Goal: Task Accomplishment & Management: Complete application form

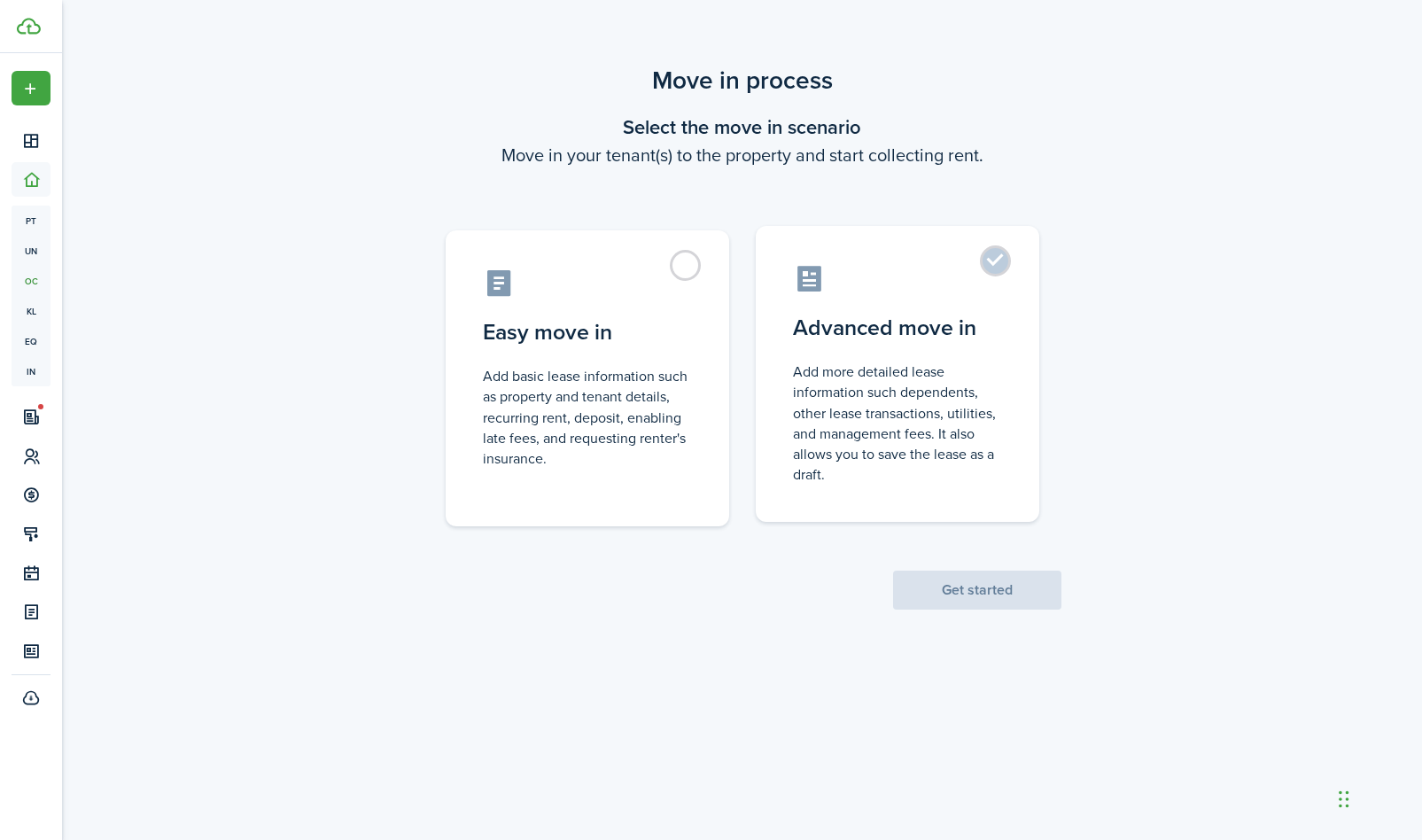
click at [993, 264] on label "Advanced move in Add more detailed lease information such dependents, other lea…" at bounding box center [897, 373] width 283 height 296
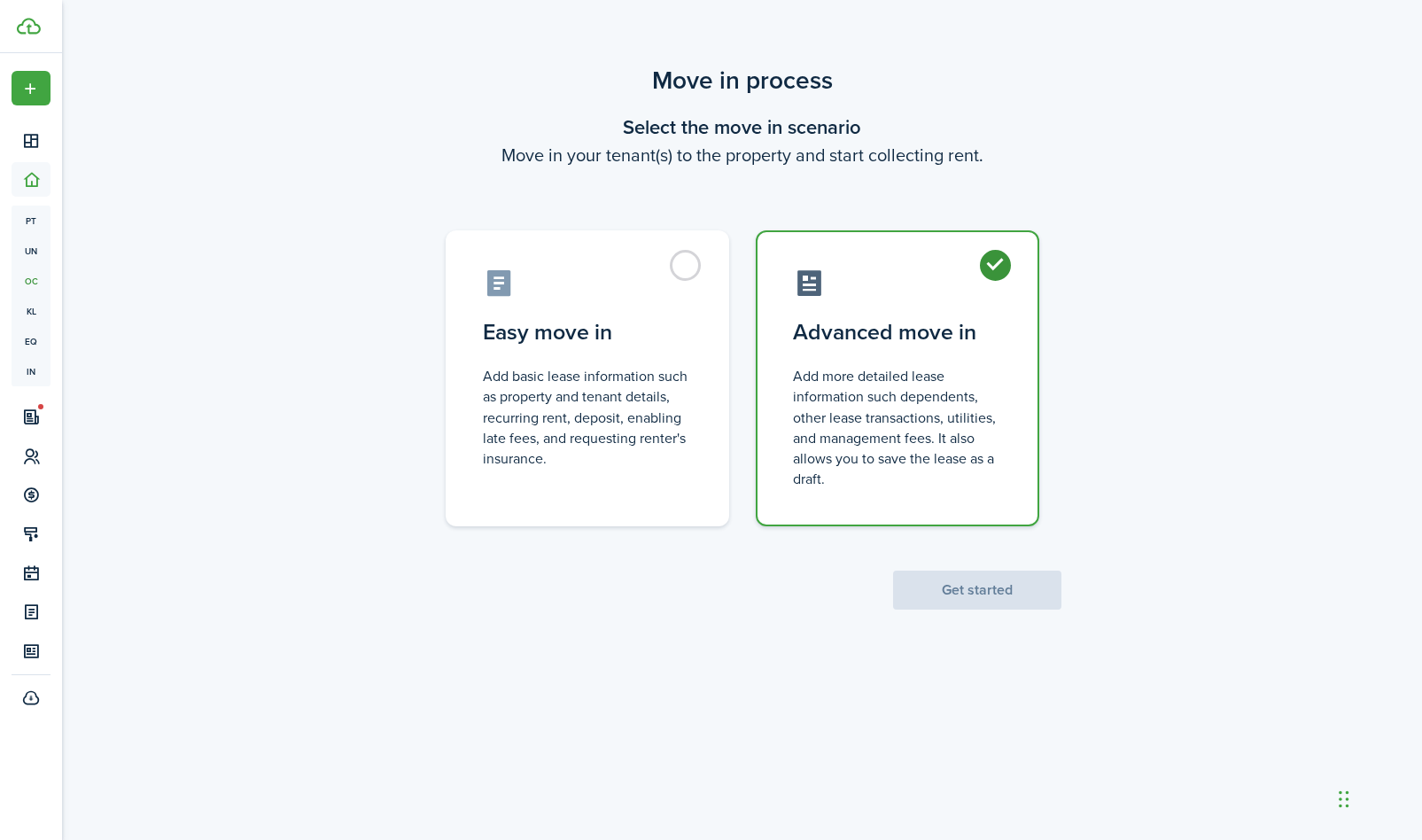
radio input "true"
click at [966, 594] on button "Get started" at bounding box center [977, 589] width 168 height 39
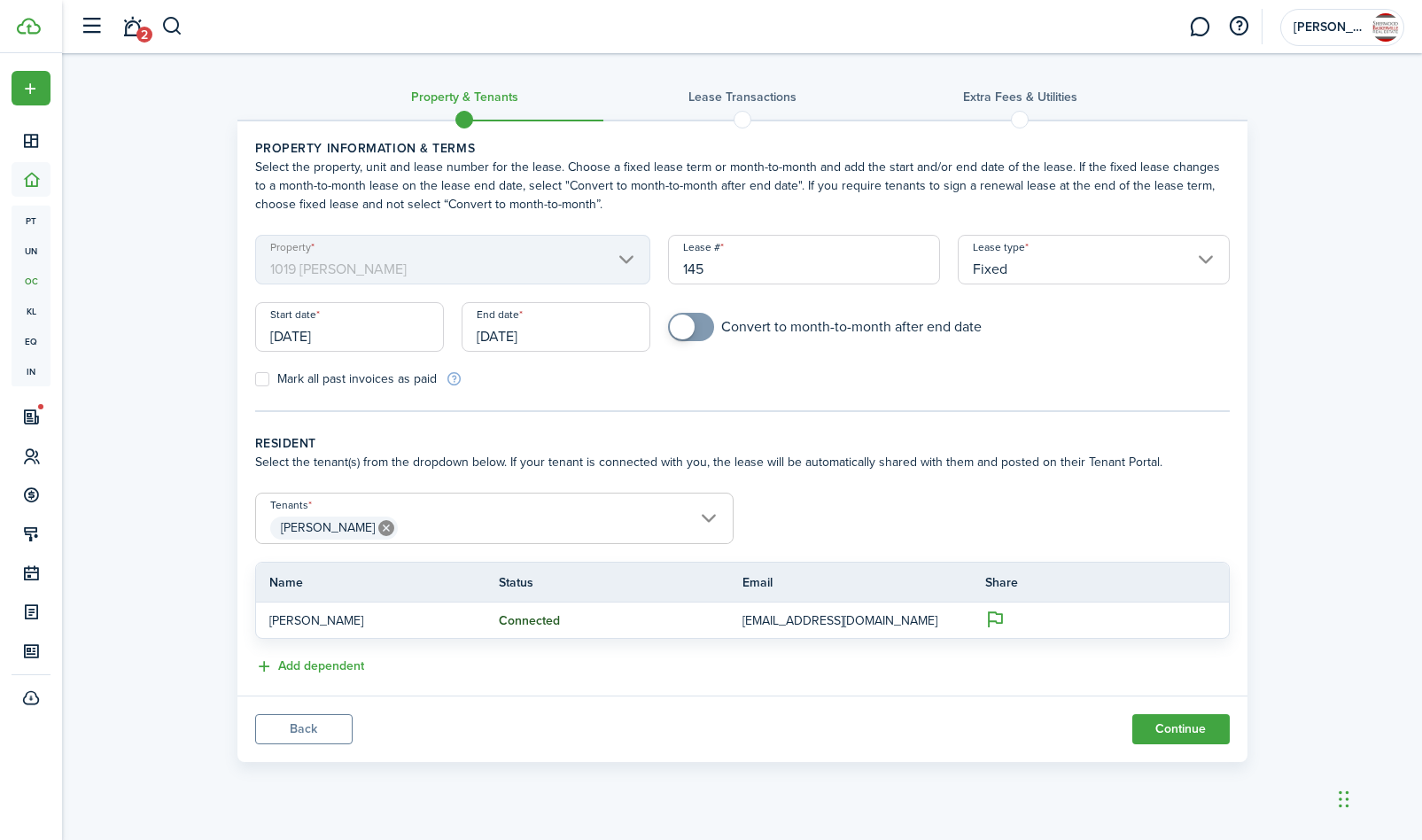
click at [564, 334] on input "[DATE]" at bounding box center [556, 326] width 189 height 49
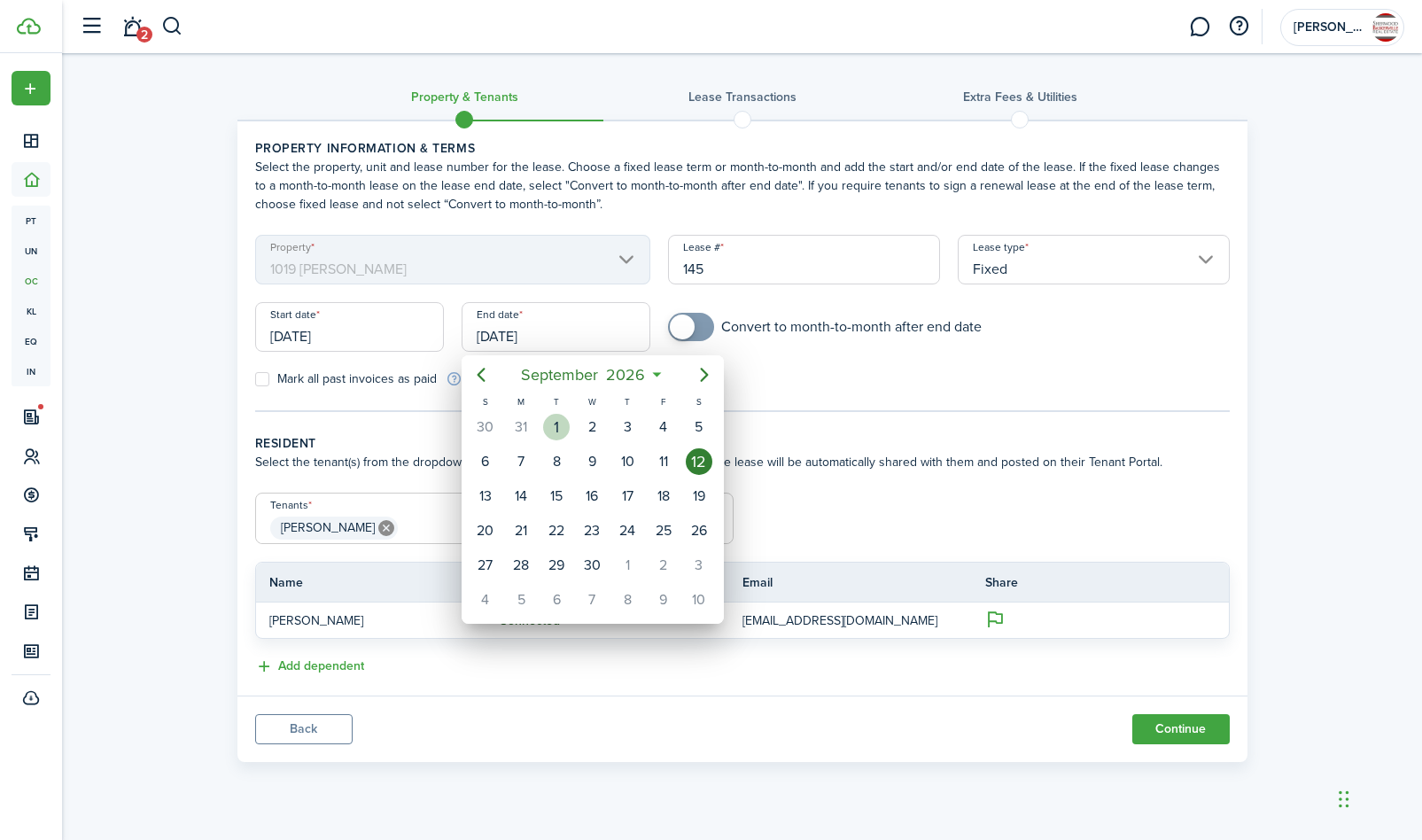
click at [557, 434] on div "1" at bounding box center [557, 427] width 27 height 27
type input "[DATE]"
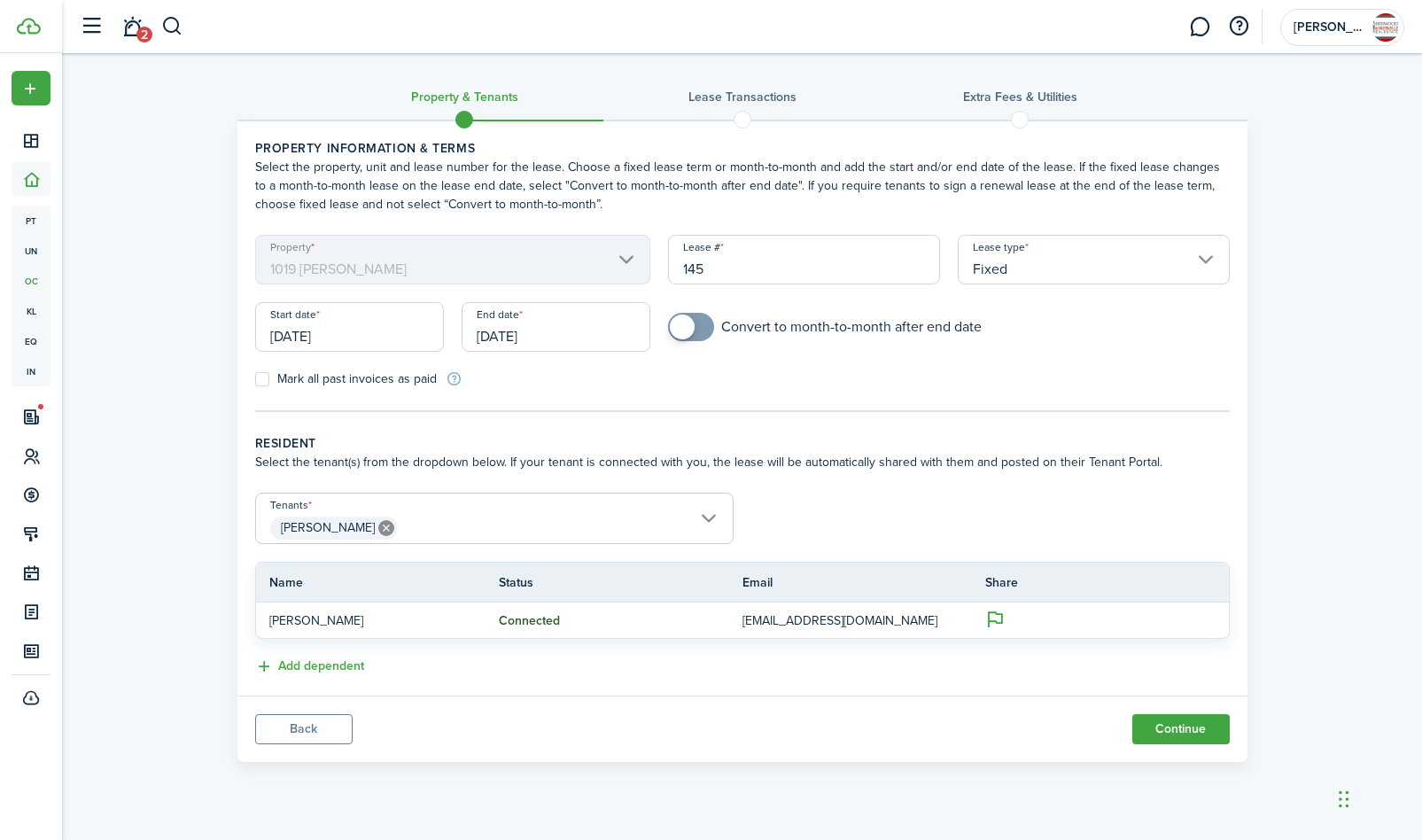
checkbox input "true"
click at [685, 326] on span at bounding box center [683, 327] width 25 height 25
drag, startPoint x: 1183, startPoint y: 732, endPoint x: 1173, endPoint y: 723, distance: 13.5
click at [1184, 732] on button "Continue" at bounding box center [1181, 728] width 97 height 30
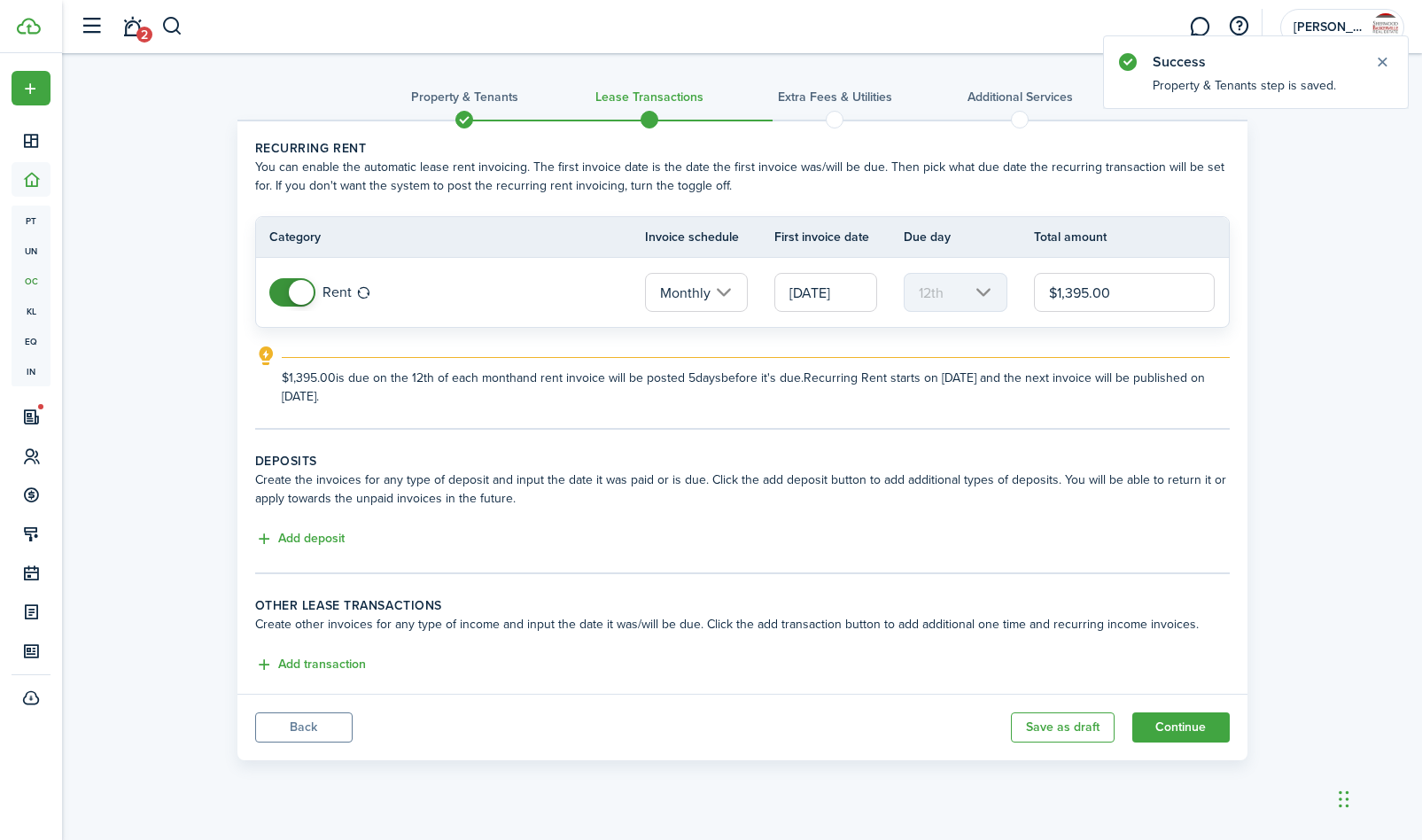
click at [821, 292] on input "[DATE]" at bounding box center [826, 291] width 103 height 39
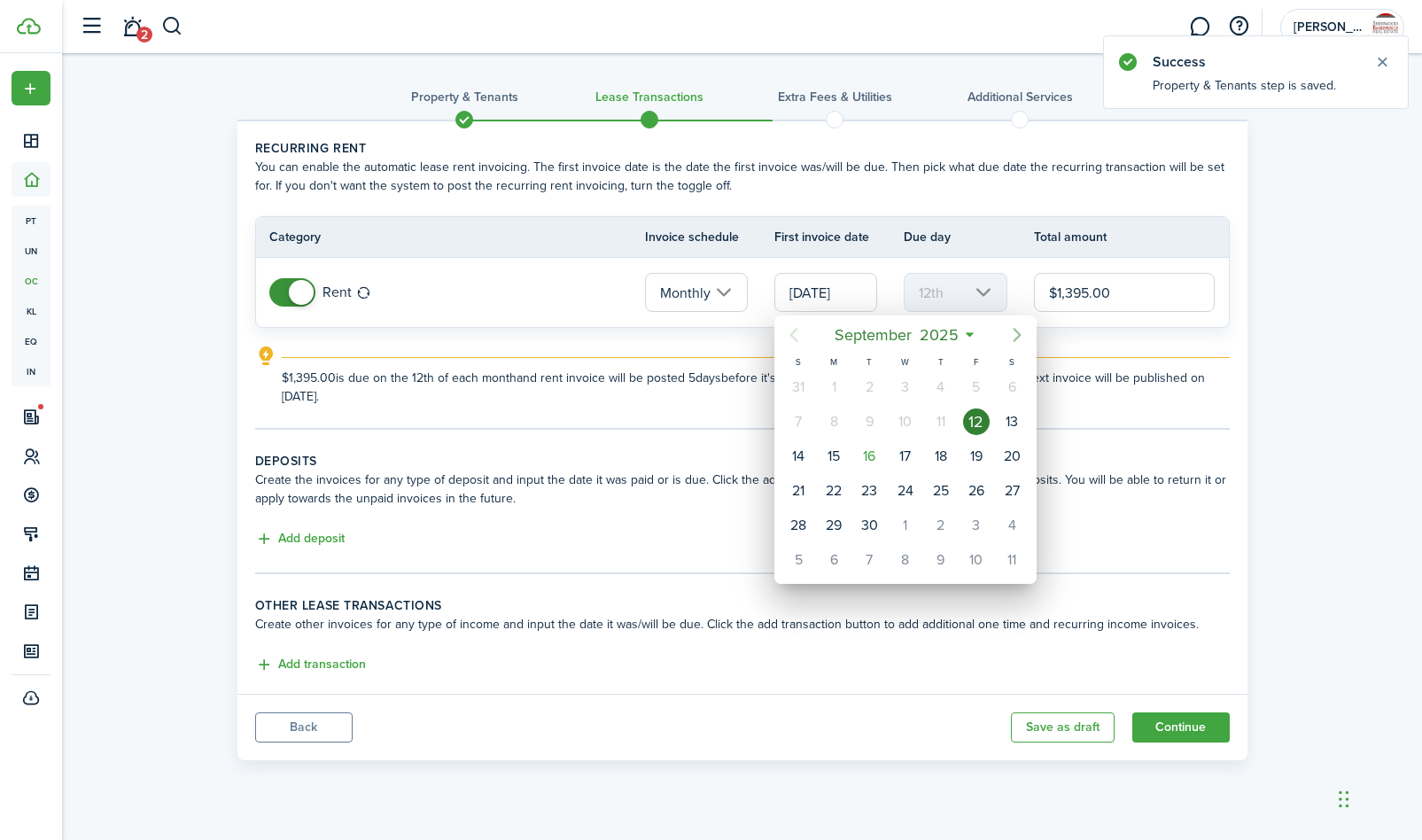
click at [1015, 335] on icon "Next page" at bounding box center [1017, 335] width 22 height 22
click at [908, 386] on div "1" at bounding box center [906, 388] width 27 height 27
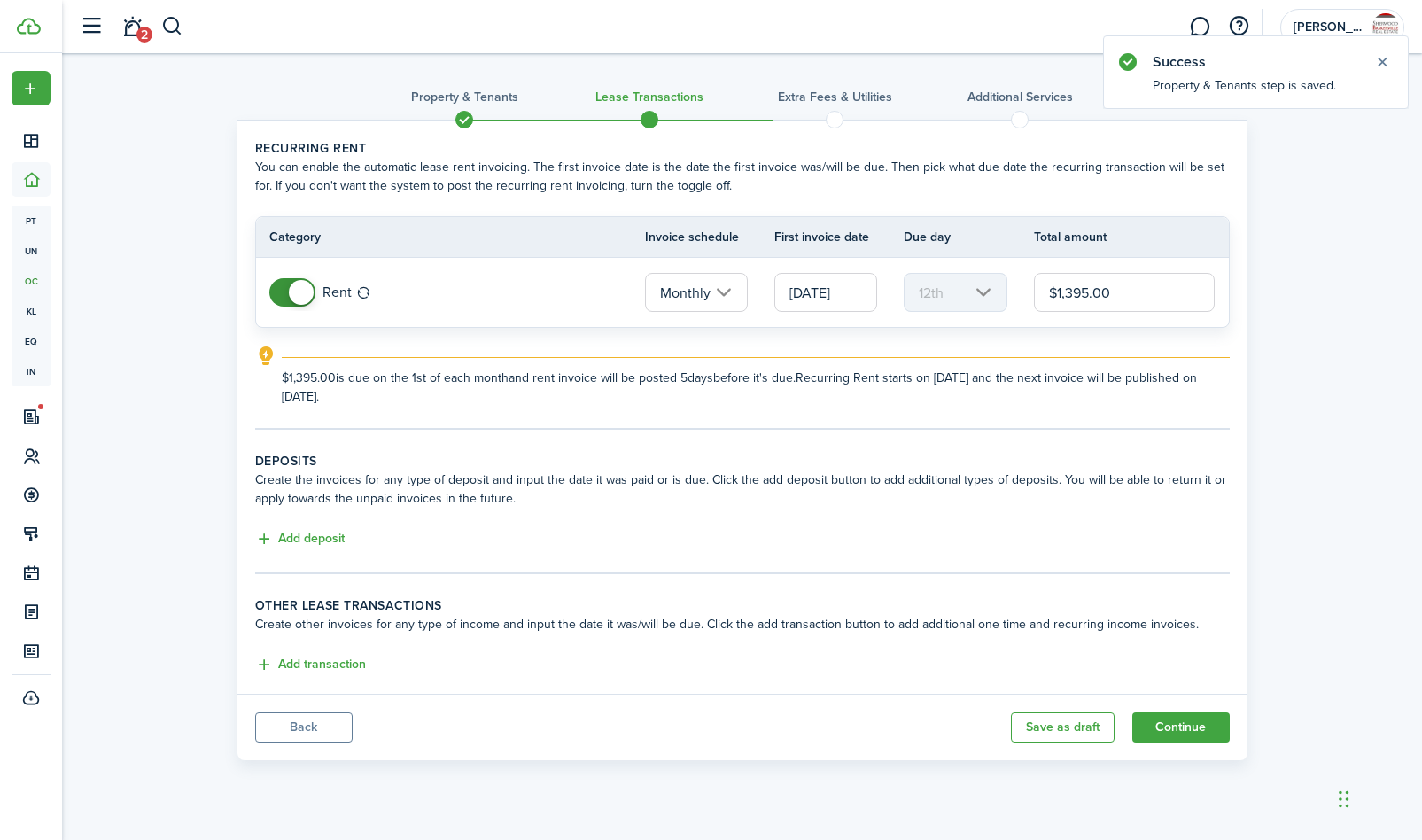
type input "[DATE]"
type input "1st"
click at [1159, 719] on button "Continue" at bounding box center [1181, 727] width 97 height 30
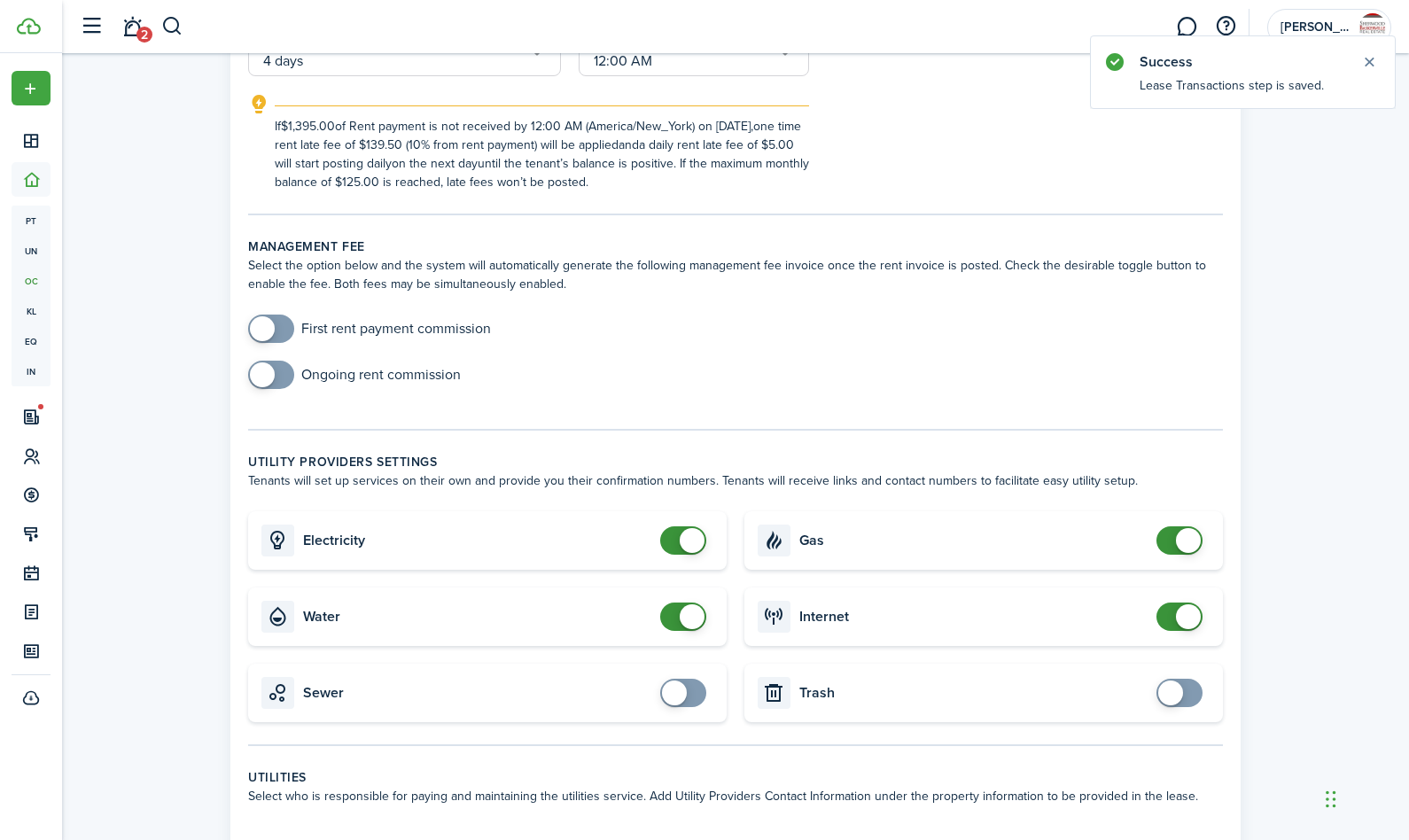
scroll to position [775, 0]
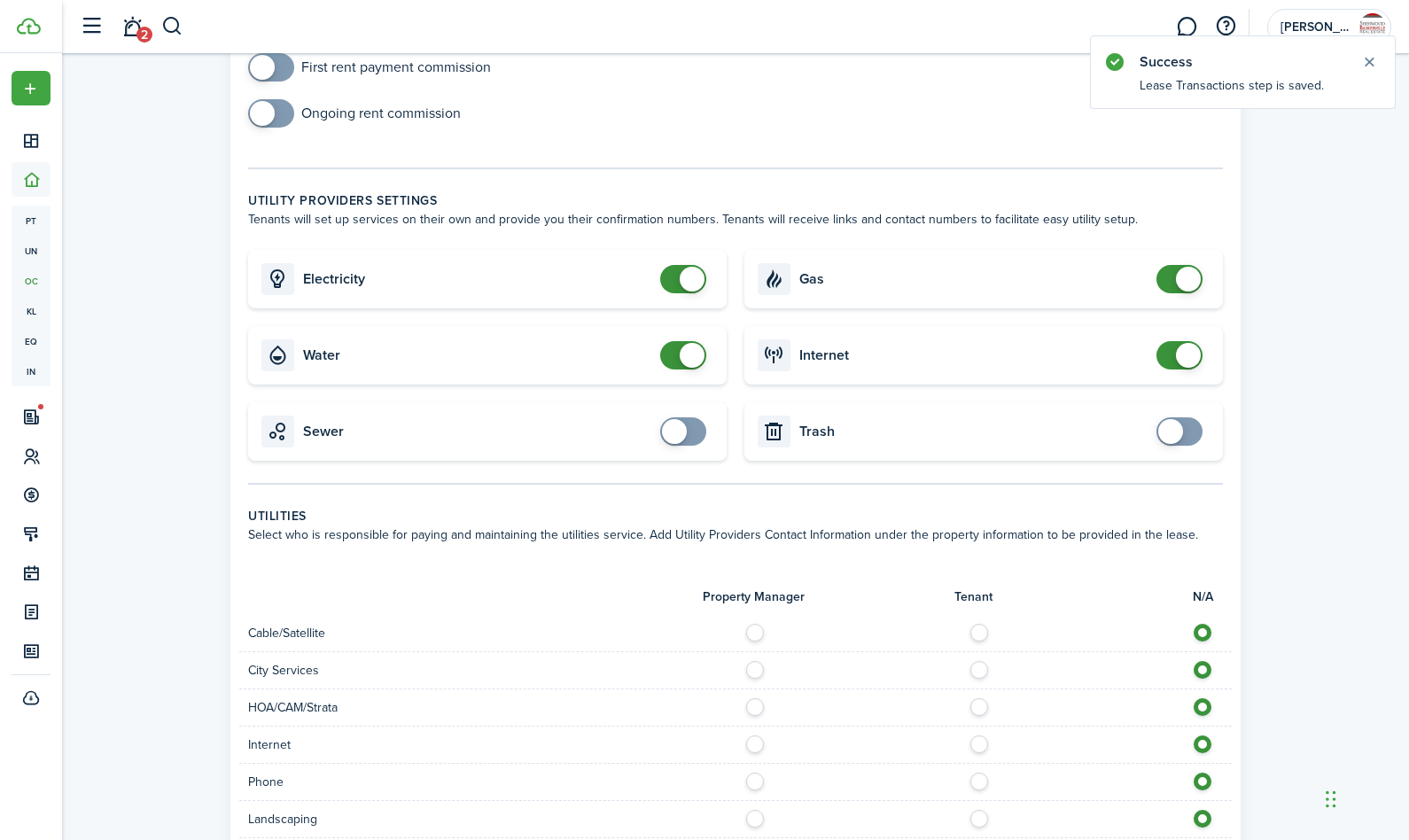
checkbox input "false"
click at [687, 288] on span at bounding box center [693, 280] width 25 height 25
checkbox input "false"
click at [684, 354] on span at bounding box center [693, 355] width 25 height 25
checkbox input "false"
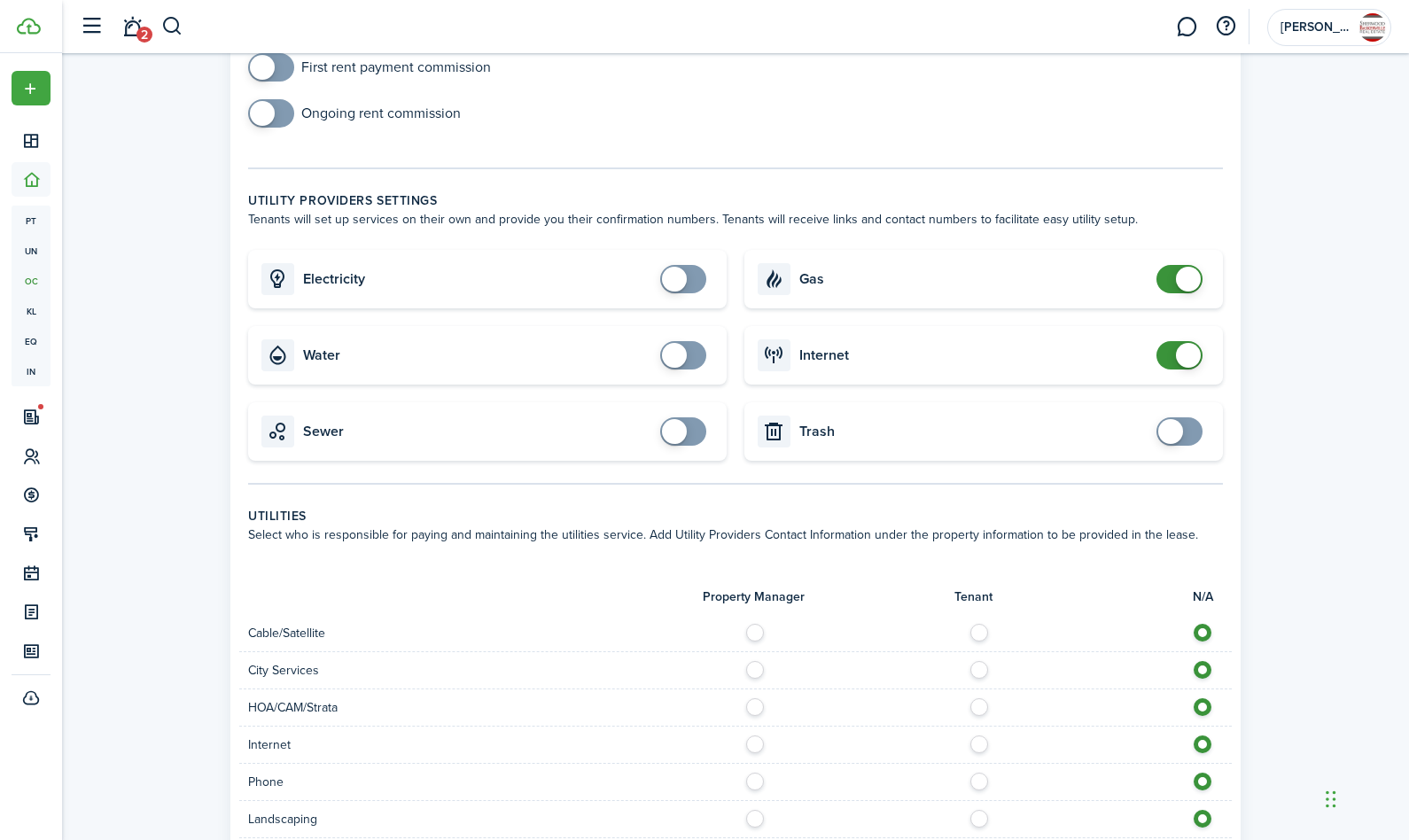
click at [1182, 284] on span at bounding box center [1189, 280] width 25 height 25
checkbox input "false"
click at [1178, 357] on span at bounding box center [1189, 355] width 25 height 25
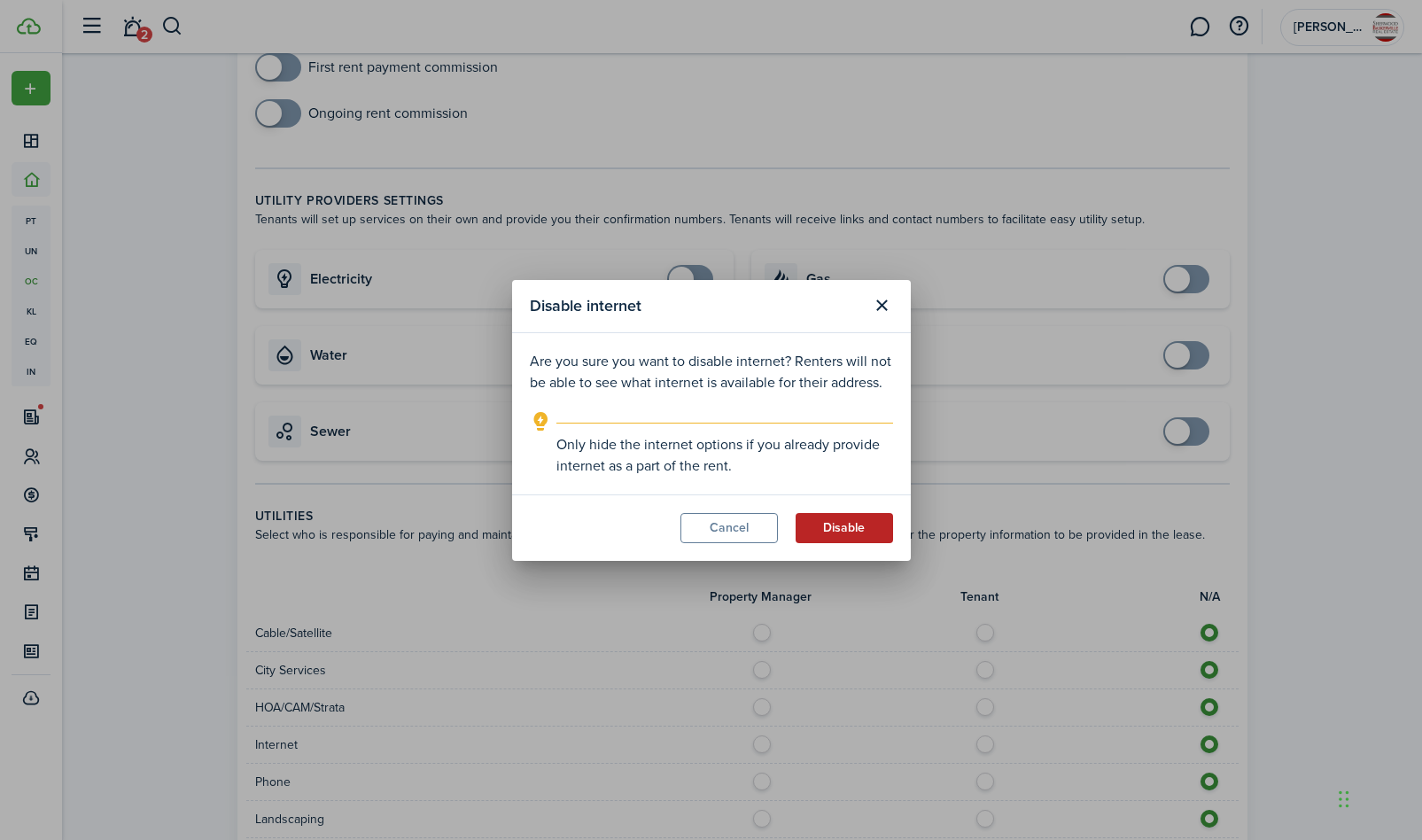
click at [845, 531] on button "Disable" at bounding box center [845, 527] width 97 height 30
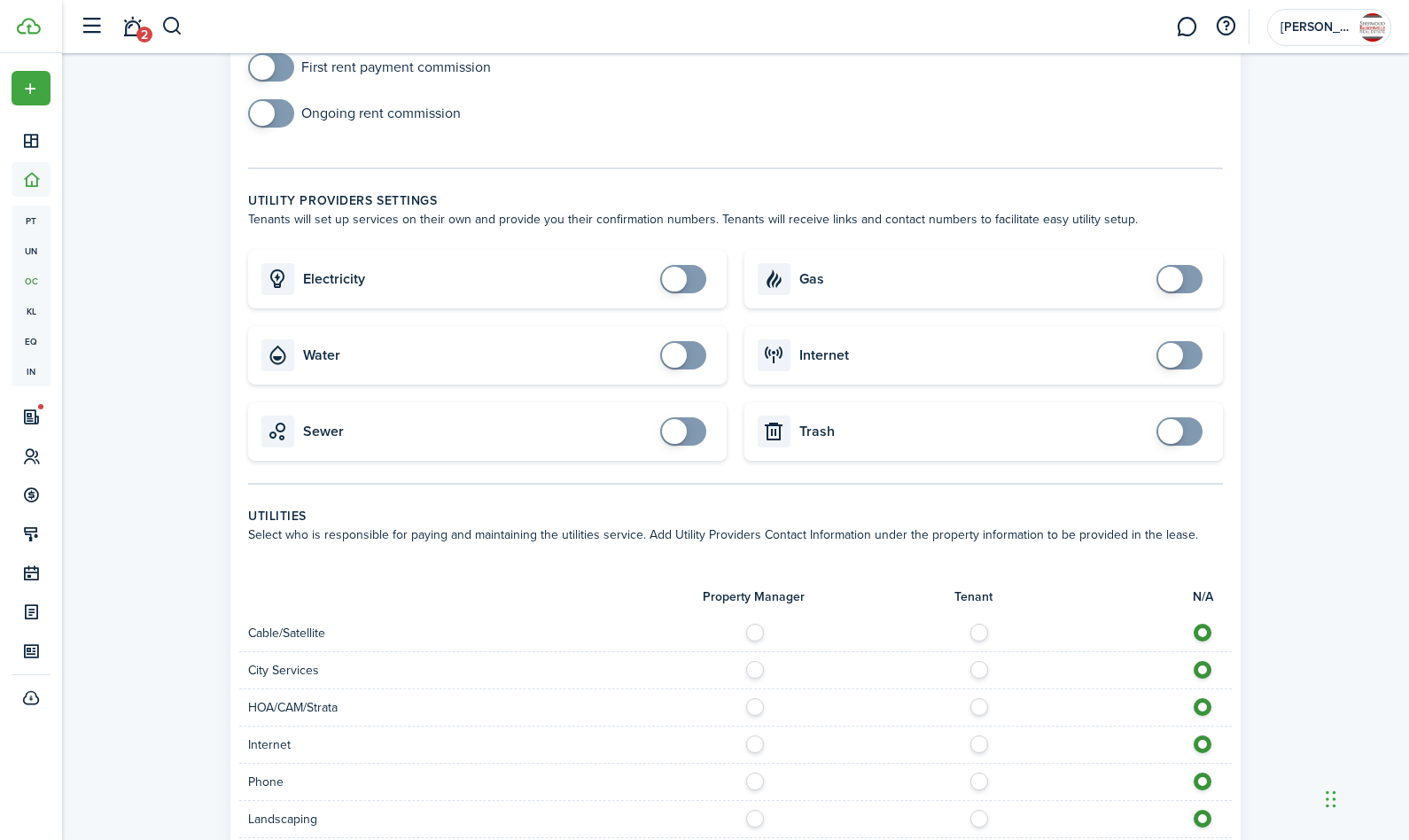
scroll to position [1278, 0]
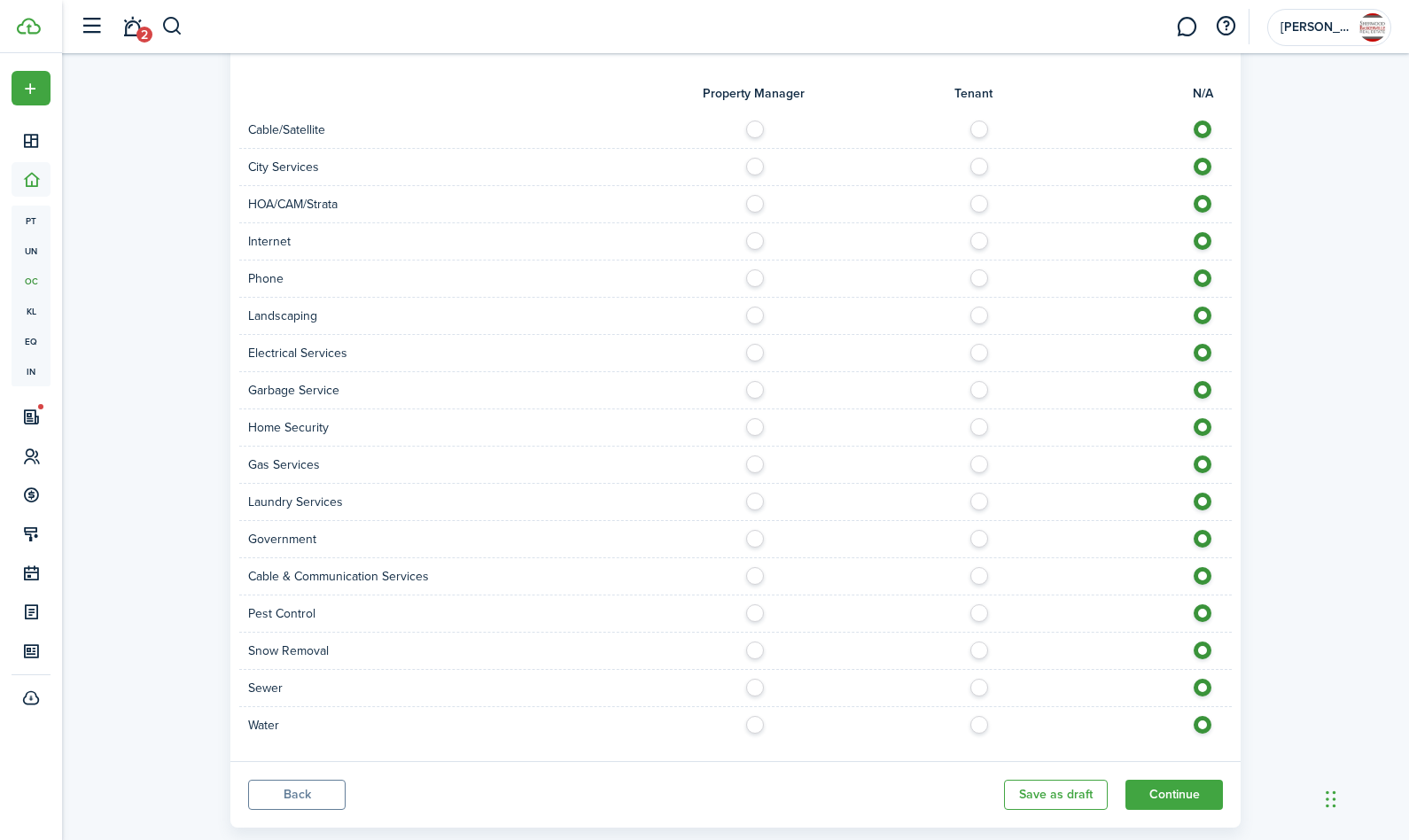
click at [980, 130] on label at bounding box center [984, 125] width 31 height 9
radio input "true"
click at [979, 201] on label at bounding box center [984, 200] width 31 height 9
radio input "true"
click at [978, 241] on label at bounding box center [984, 237] width 31 height 9
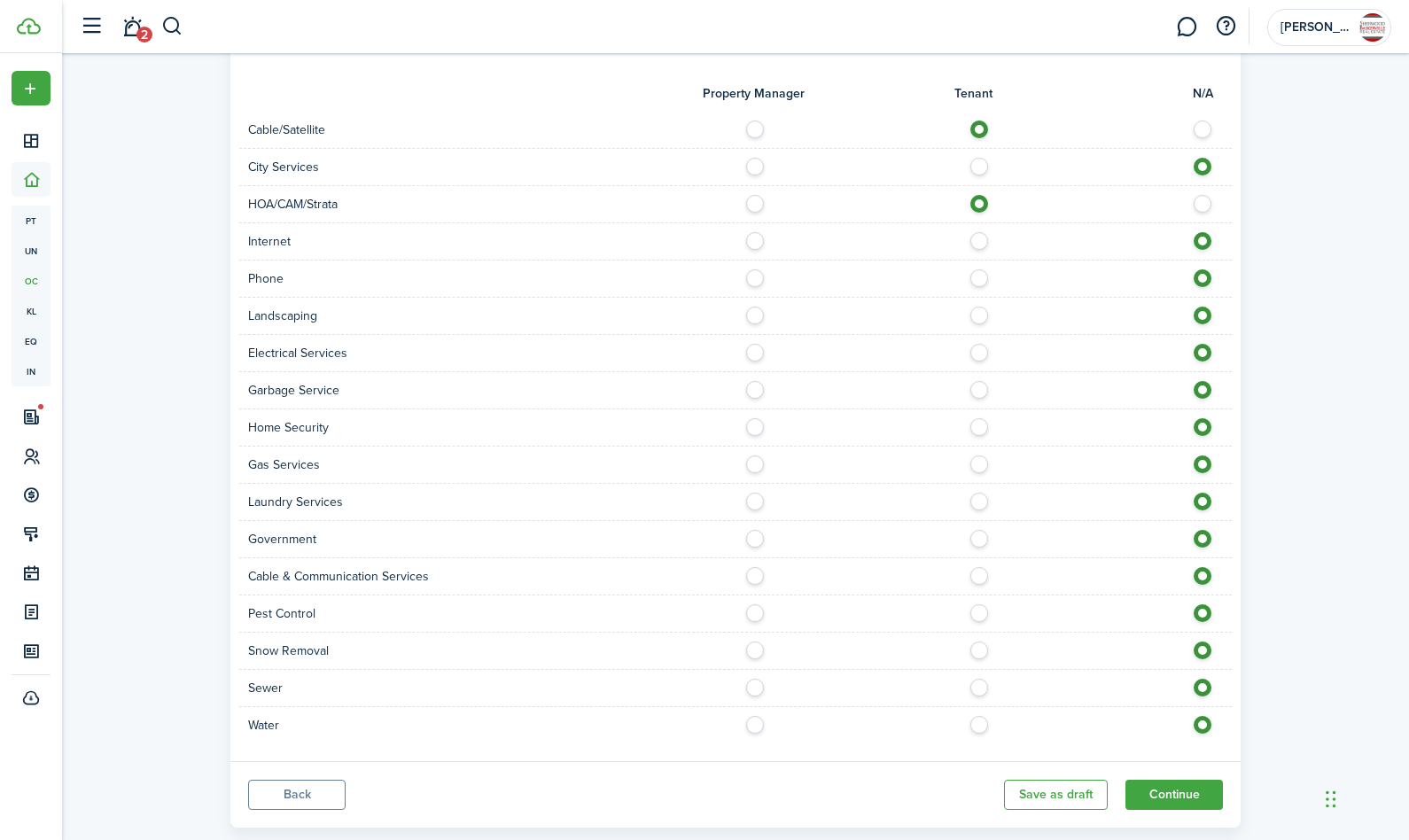
radio input "true"
click at [980, 194] on div "HOA/CAM/Strata" at bounding box center [735, 204] width 992 height 37
click at [976, 202] on label at bounding box center [984, 200] width 31 height 9
drag, startPoint x: 1202, startPoint y: 205, endPoint x: 1176, endPoint y: 213, distance: 27.2
click at [1203, 204] on label at bounding box center [1207, 200] width 31 height 9
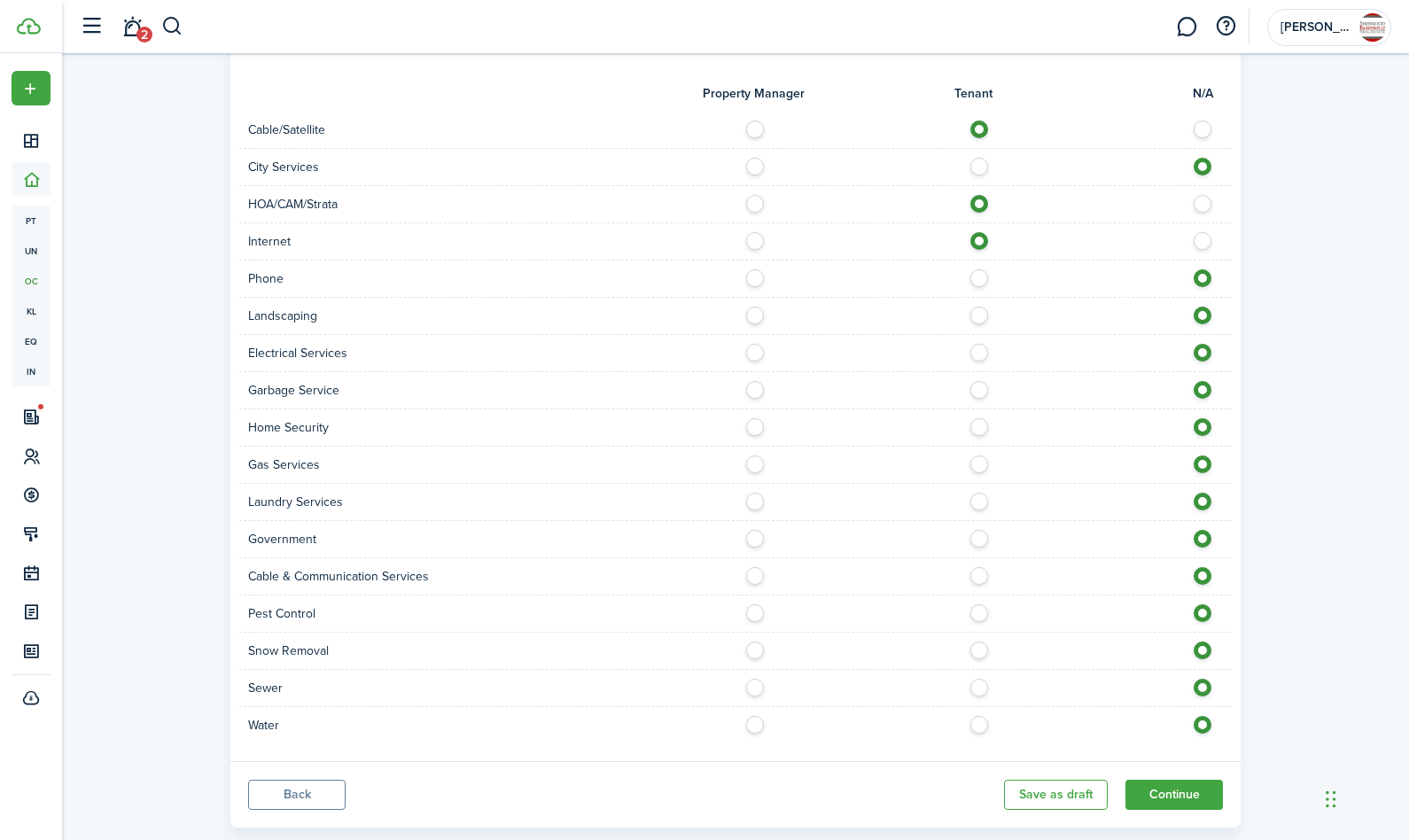
radio input "false"
radio input "true"
click at [981, 278] on label at bounding box center [984, 273] width 31 height 9
radio input "true"
click at [981, 352] on label at bounding box center [984, 348] width 31 height 9
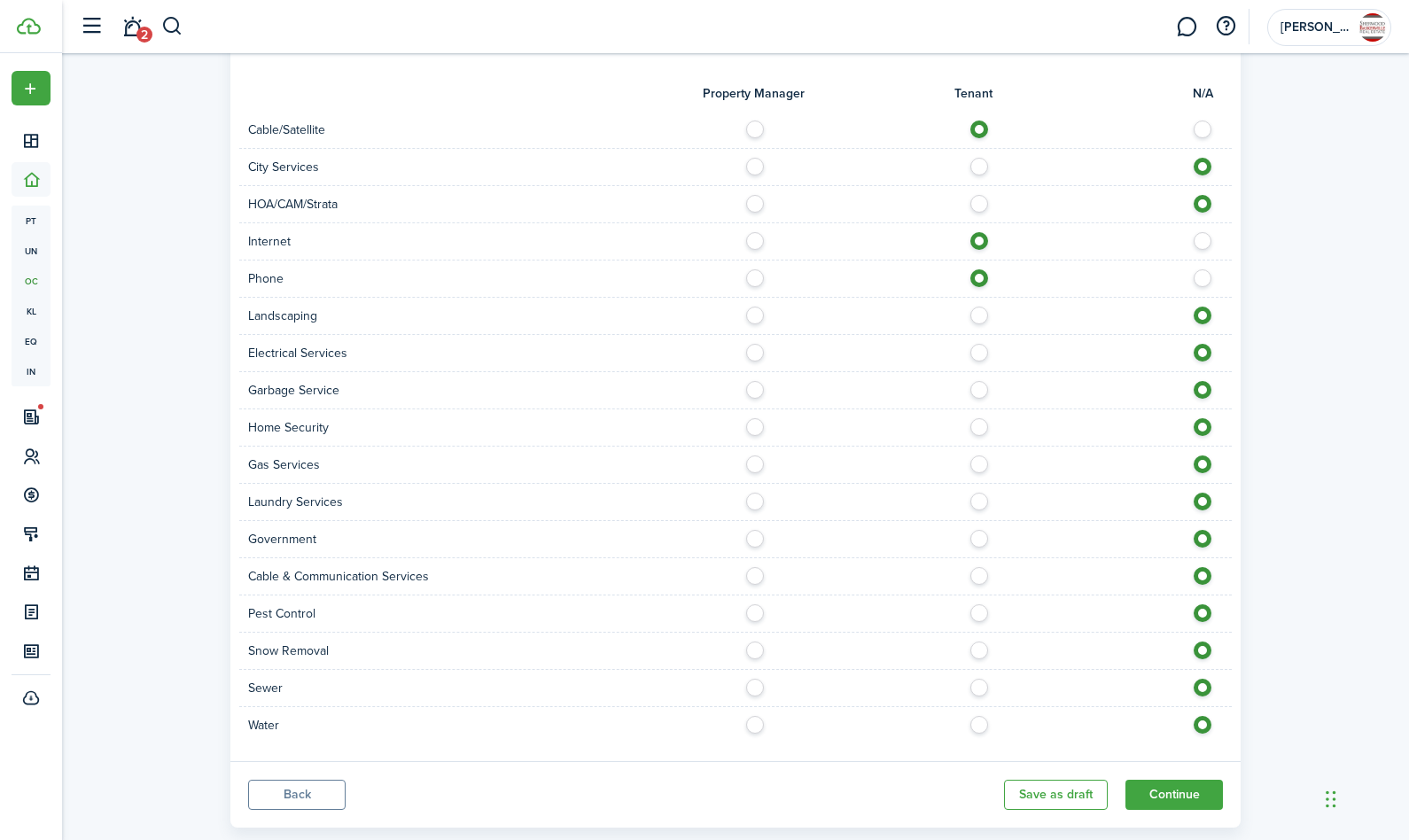
radio input "true"
click at [979, 389] on label at bounding box center [984, 386] width 31 height 9
radio input "true"
click at [981, 424] on label at bounding box center [984, 423] width 31 height 9
radio input "true"
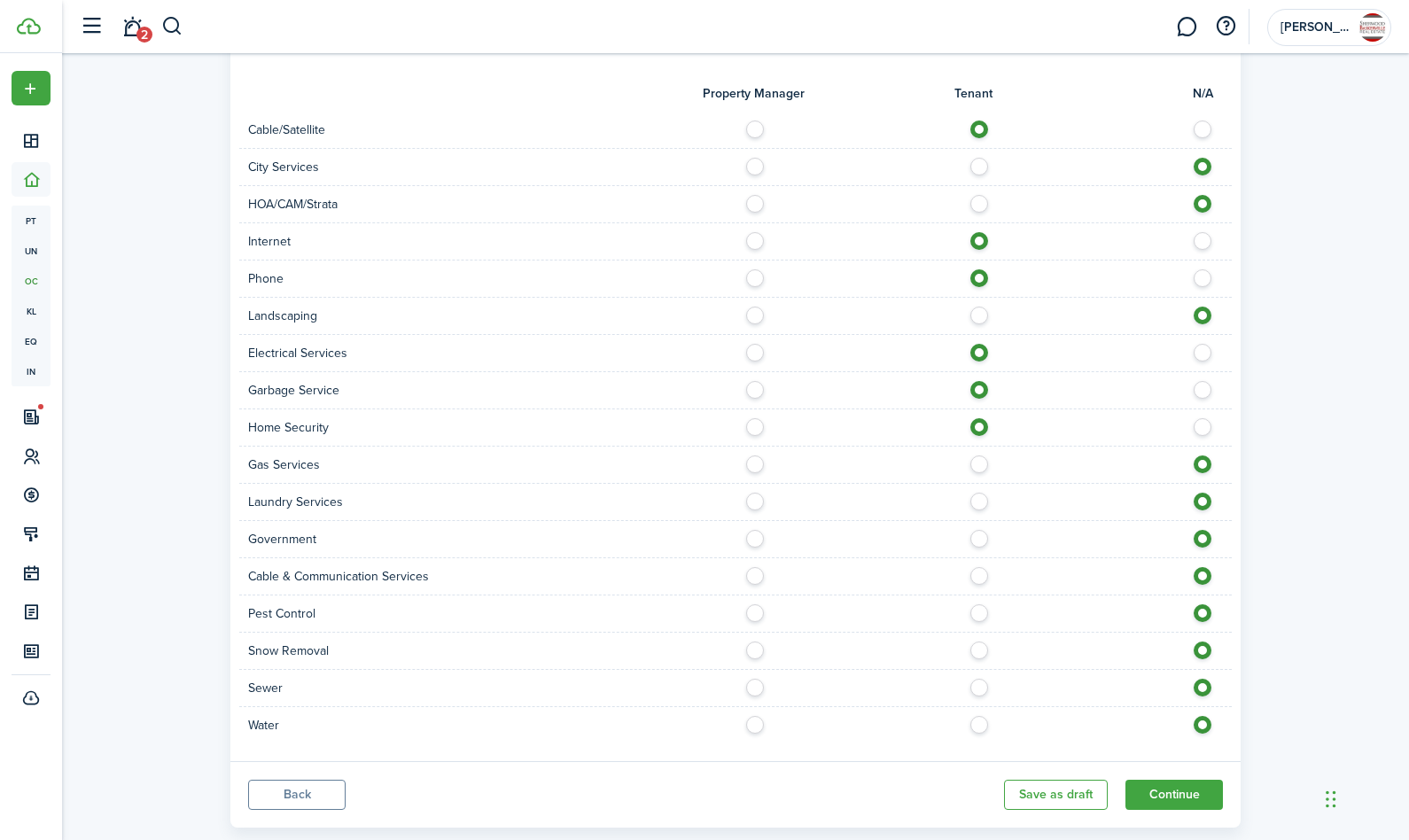
click at [975, 575] on label at bounding box center [984, 571] width 31 height 9
radio input "true"
click at [981, 611] on label at bounding box center [984, 609] width 31 height 9
radio input "true"
click at [978, 650] on label at bounding box center [984, 646] width 31 height 9
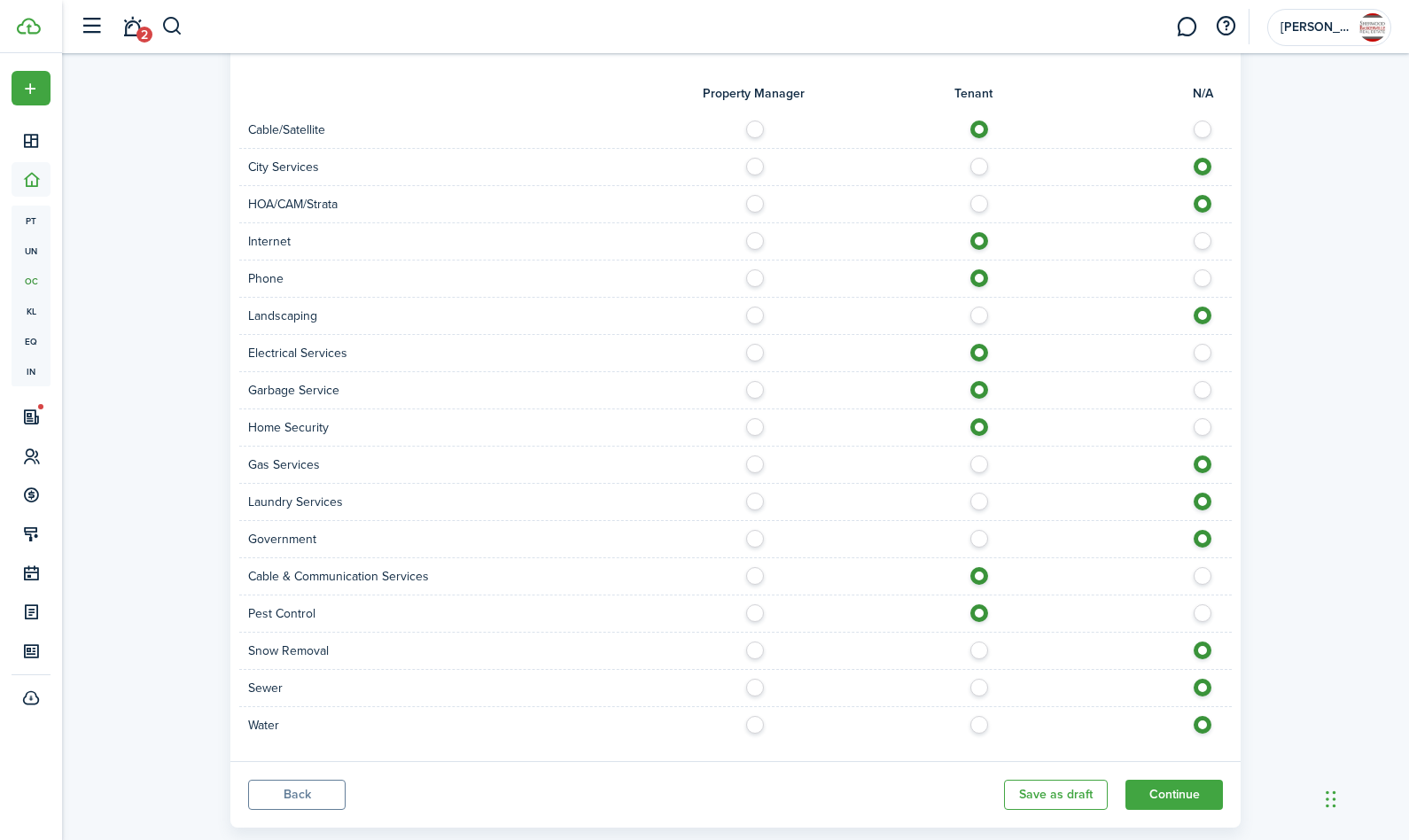
radio input "true"
click at [977, 723] on label at bounding box center [984, 720] width 31 height 9
radio input "true"
click at [981, 687] on label at bounding box center [984, 684] width 31 height 9
radio input "true"
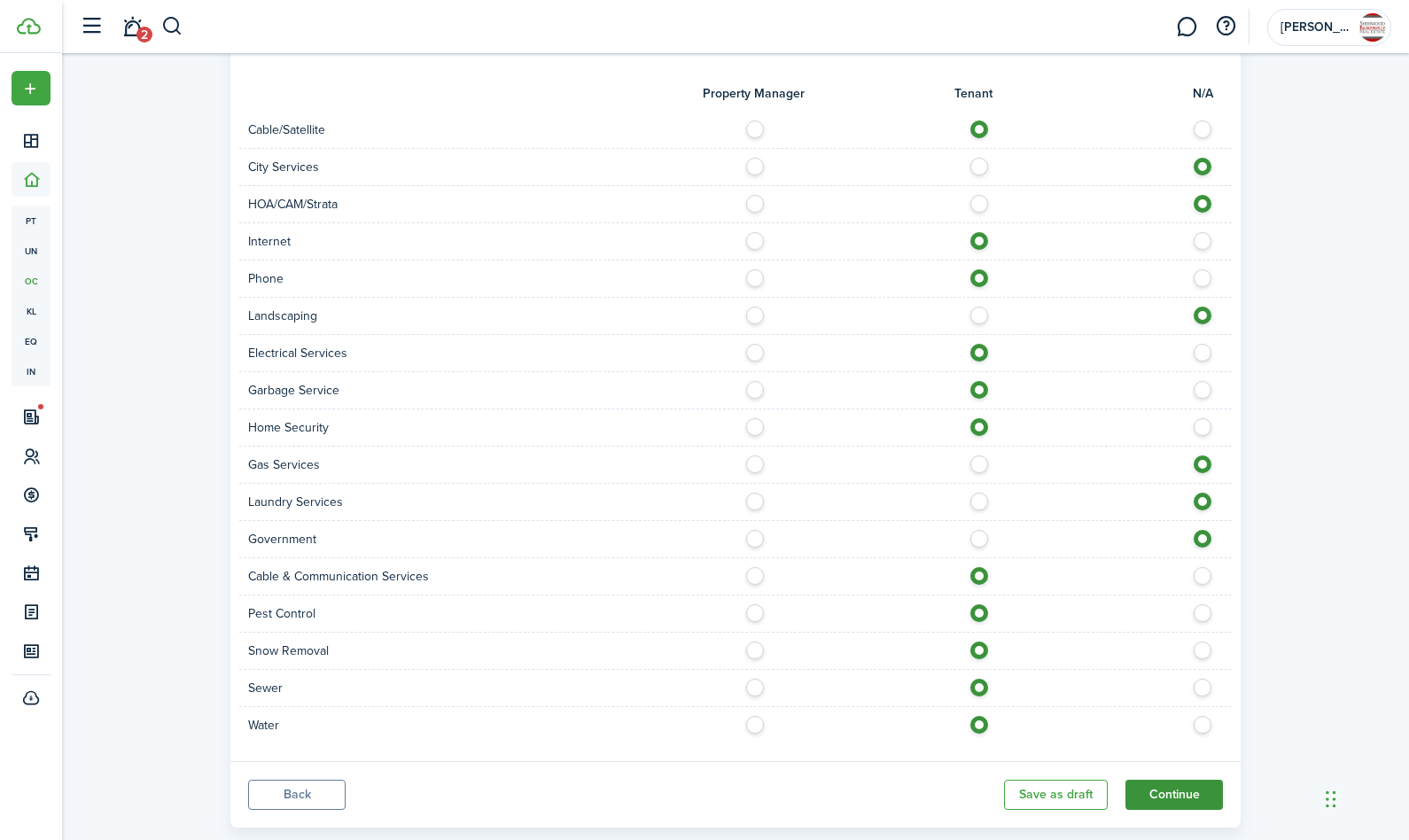
click at [1180, 795] on button "Continue" at bounding box center [1174, 794] width 97 height 30
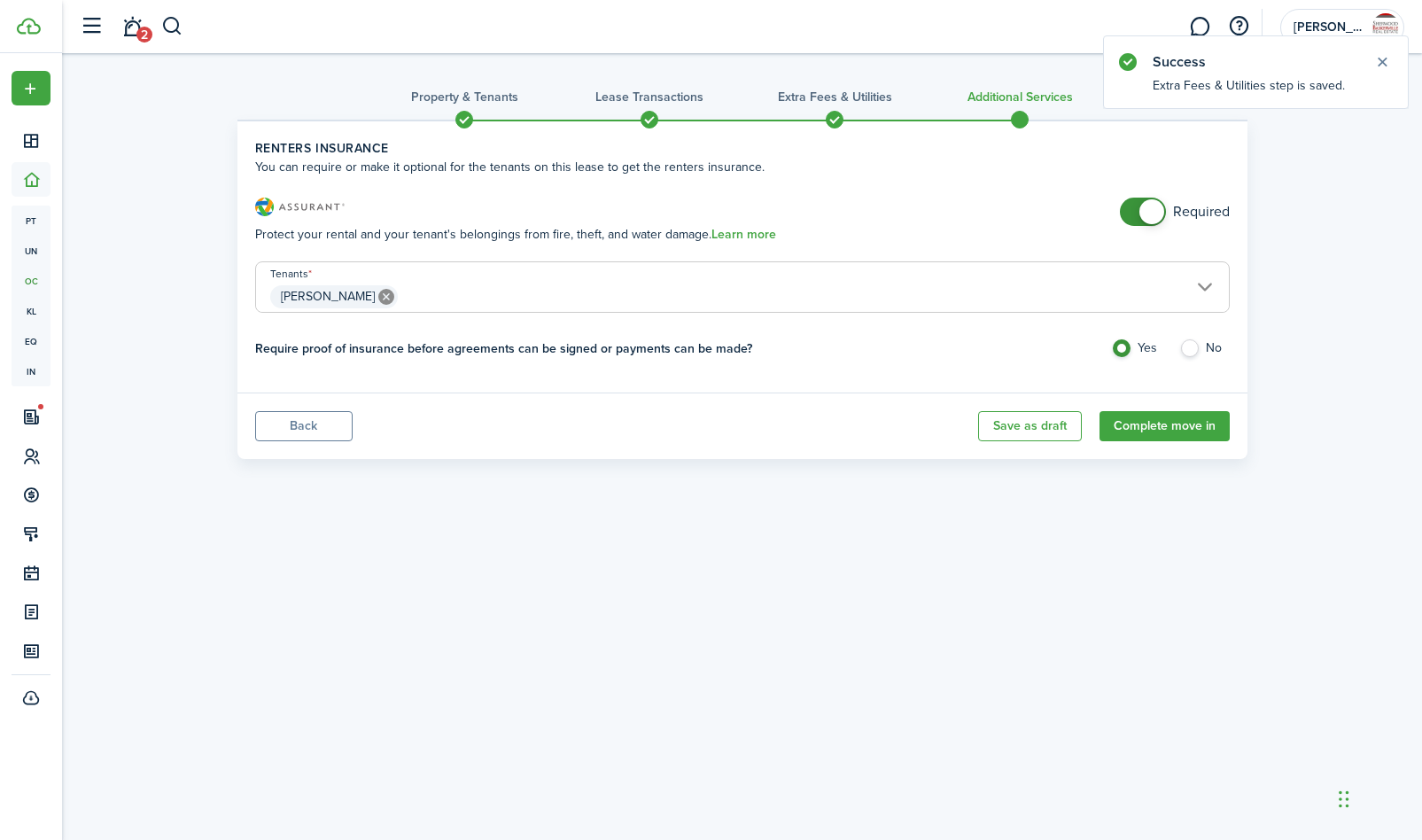
checkbox input "false"
click at [1146, 202] on span at bounding box center [1152, 212] width 25 height 25
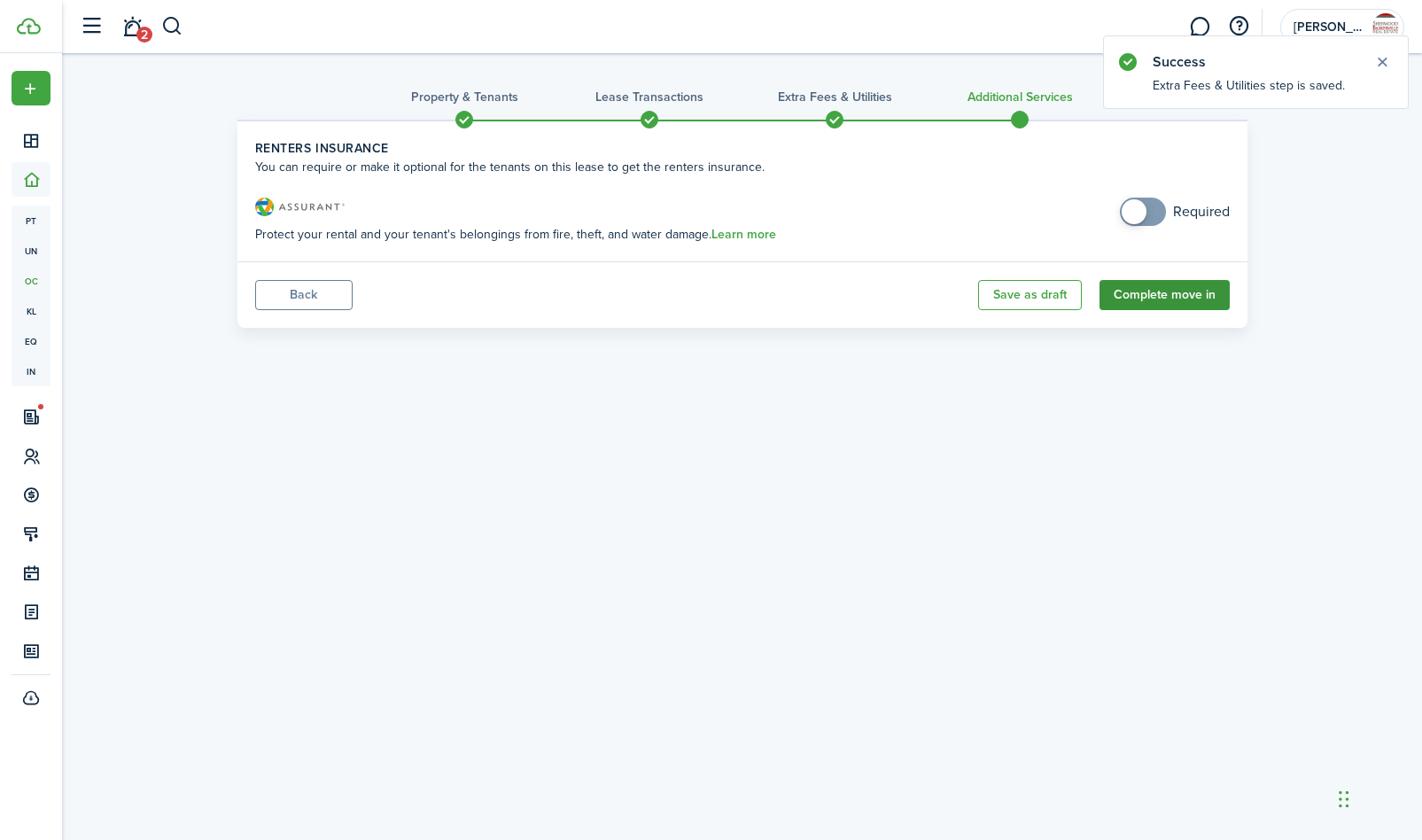
click at [1161, 296] on button "Complete move in" at bounding box center [1164, 294] width 130 height 30
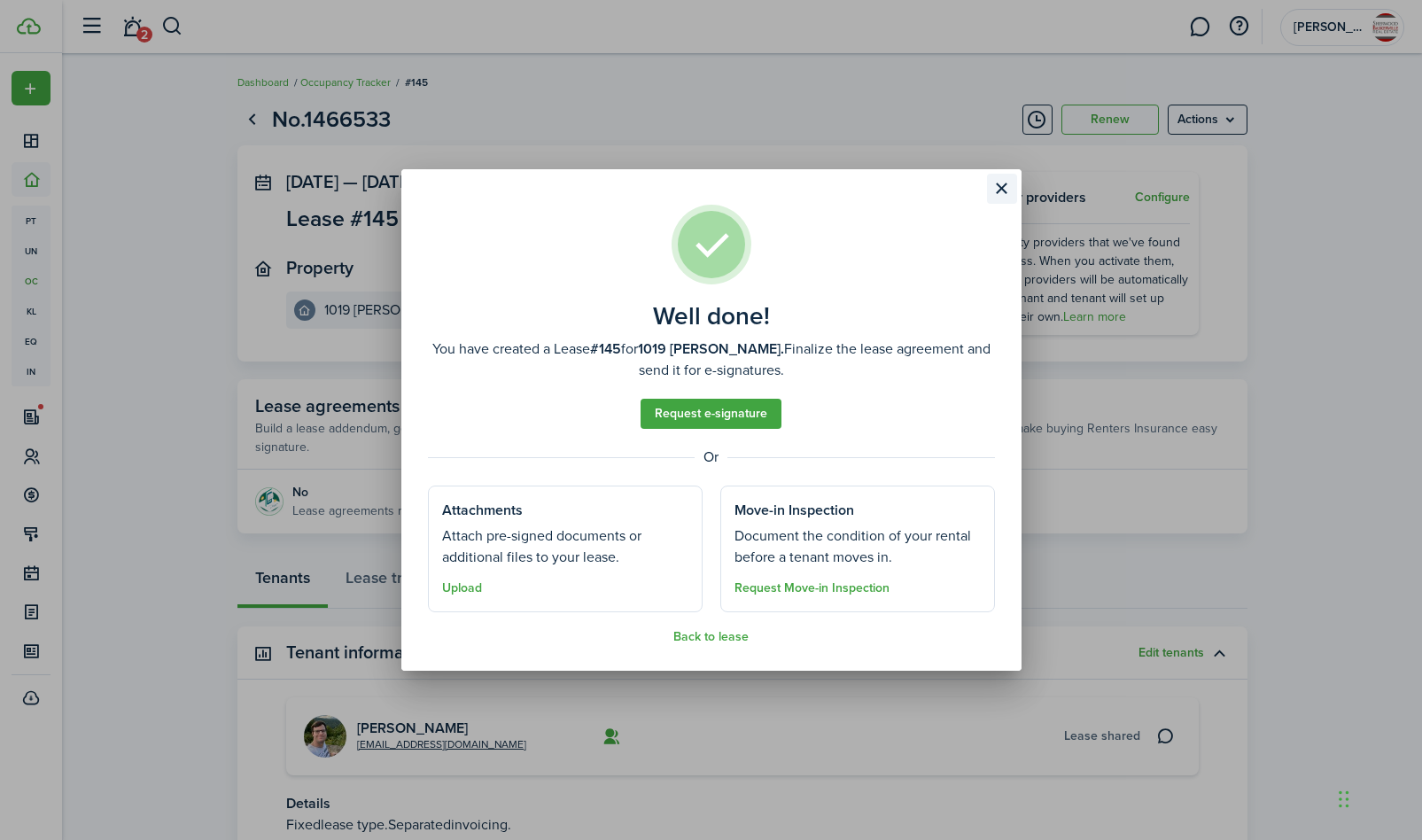
click at [1004, 188] on button "Close modal" at bounding box center [1001, 188] width 30 height 30
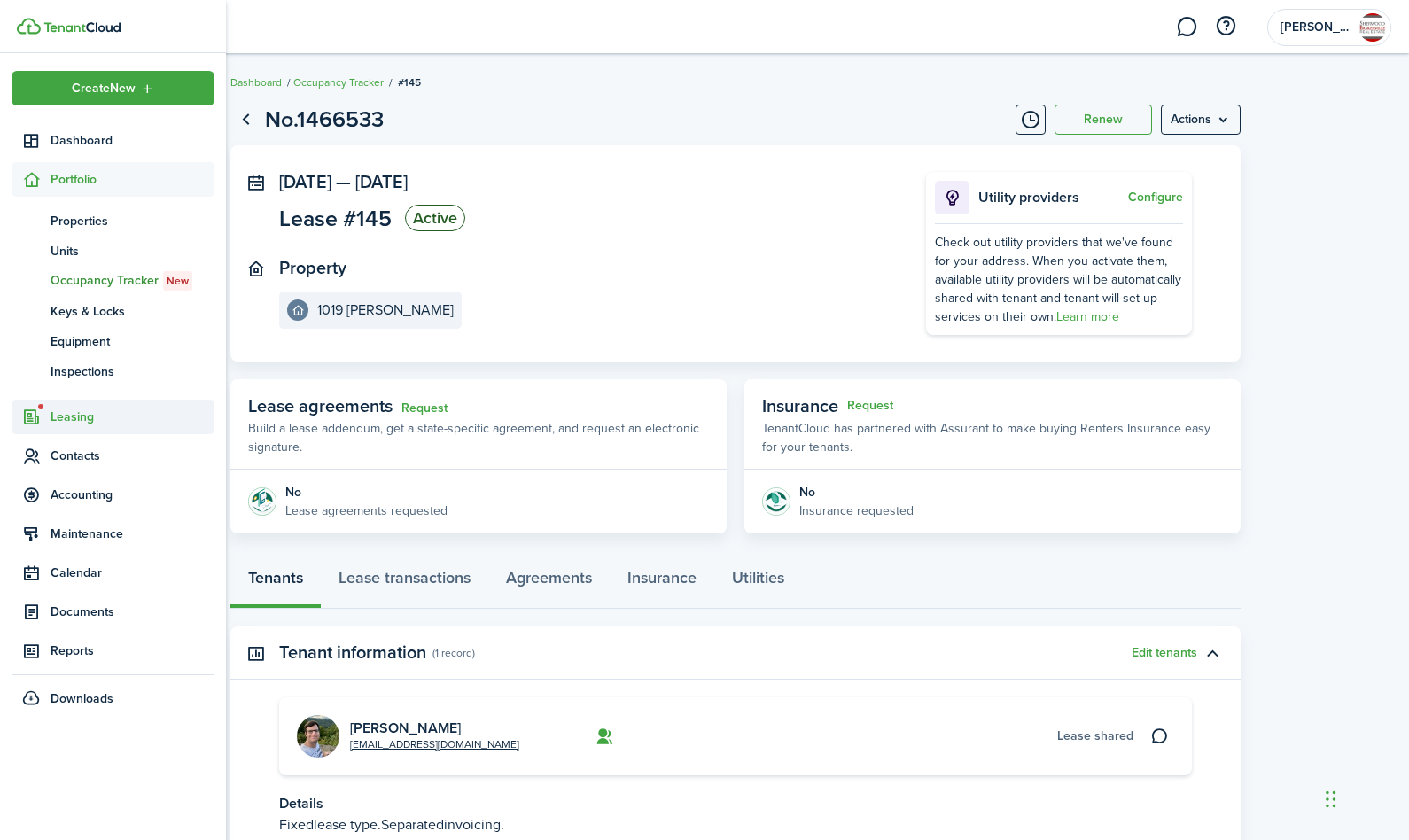
click at [76, 417] on span "Leasing" at bounding box center [132, 416] width 164 height 19
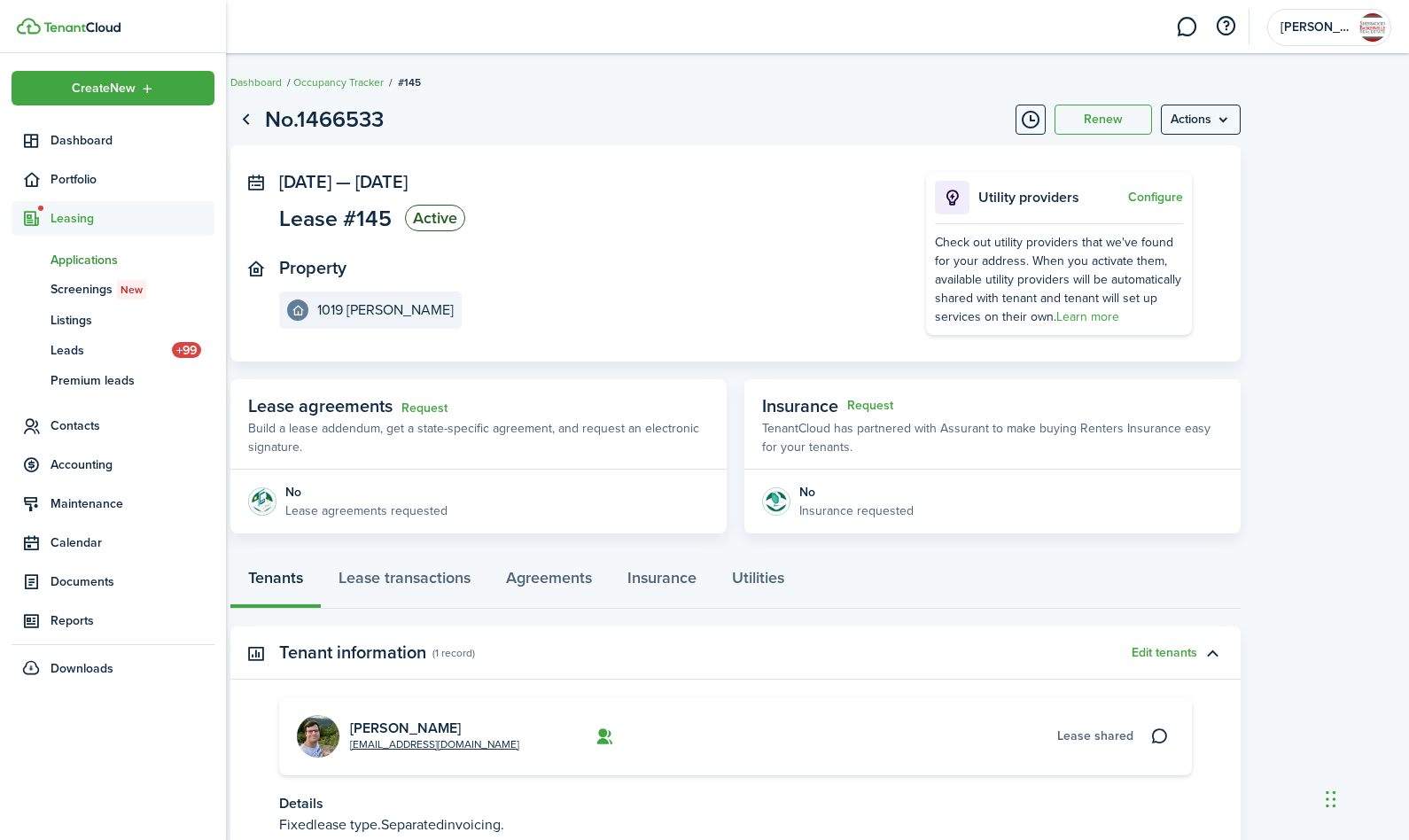
click at [86, 255] on span "Applications" at bounding box center [132, 260] width 164 height 19
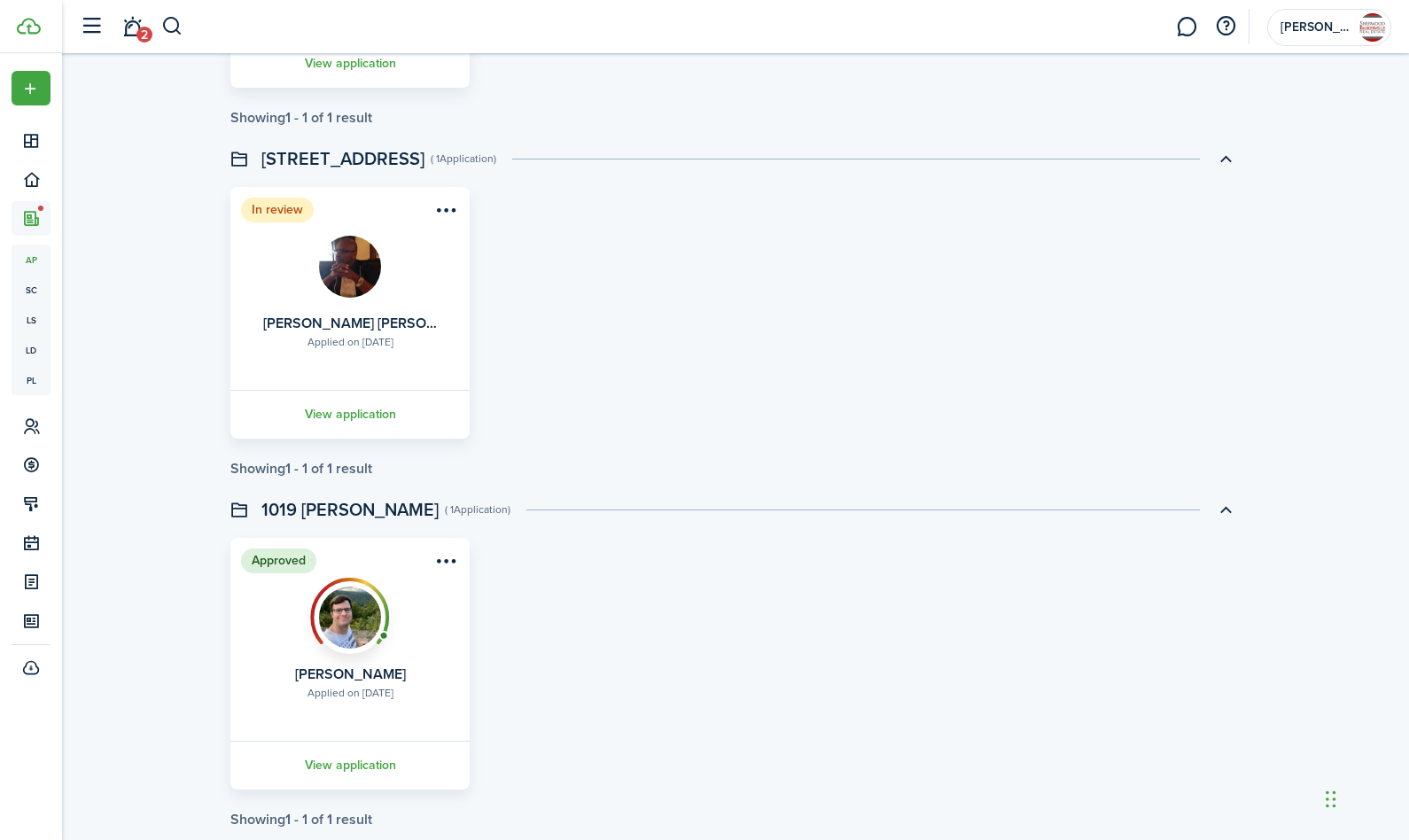
scroll to position [971, 0]
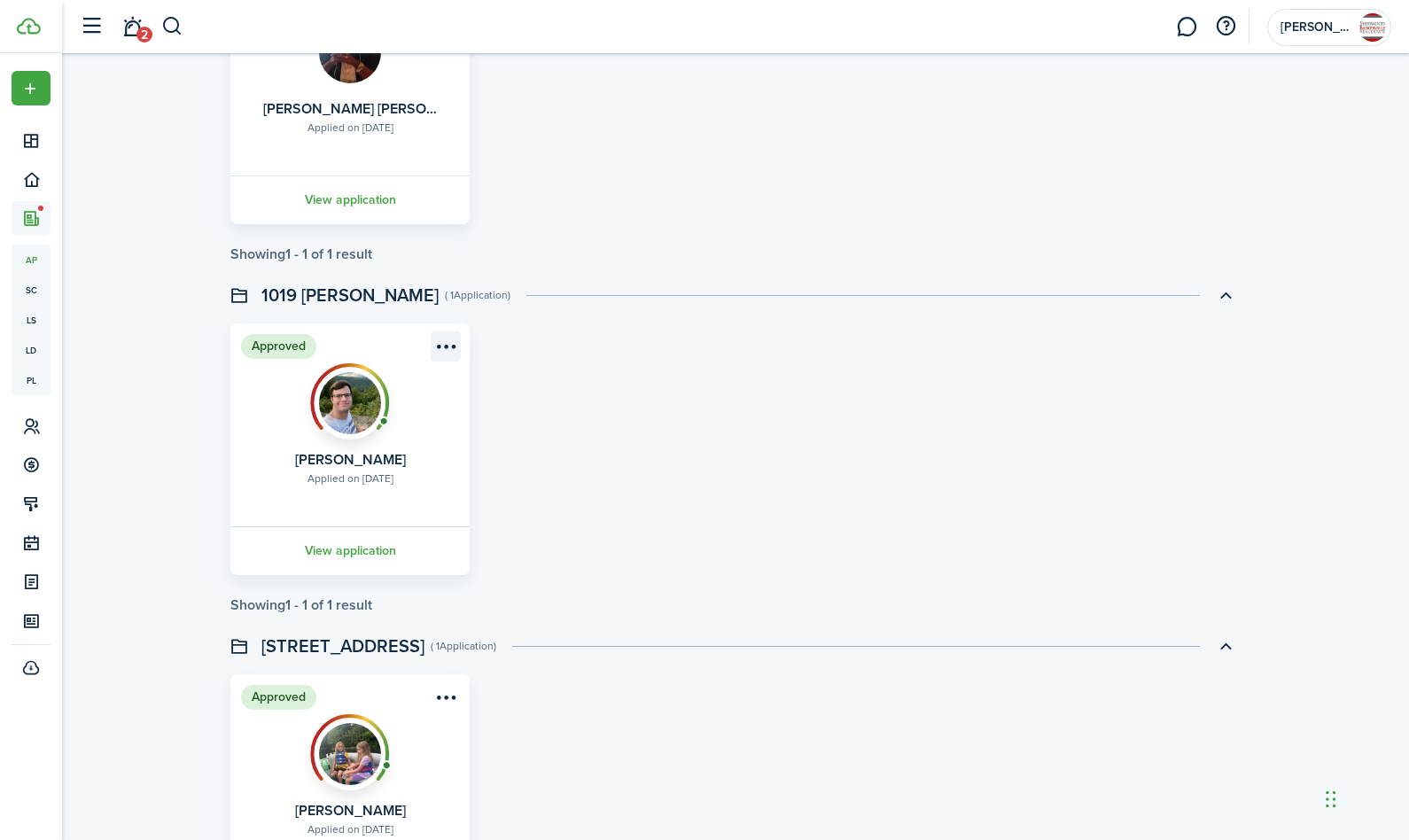
click at [442, 344] on menu-btn-icon "Open menu" at bounding box center [445, 345] width 30 height 30
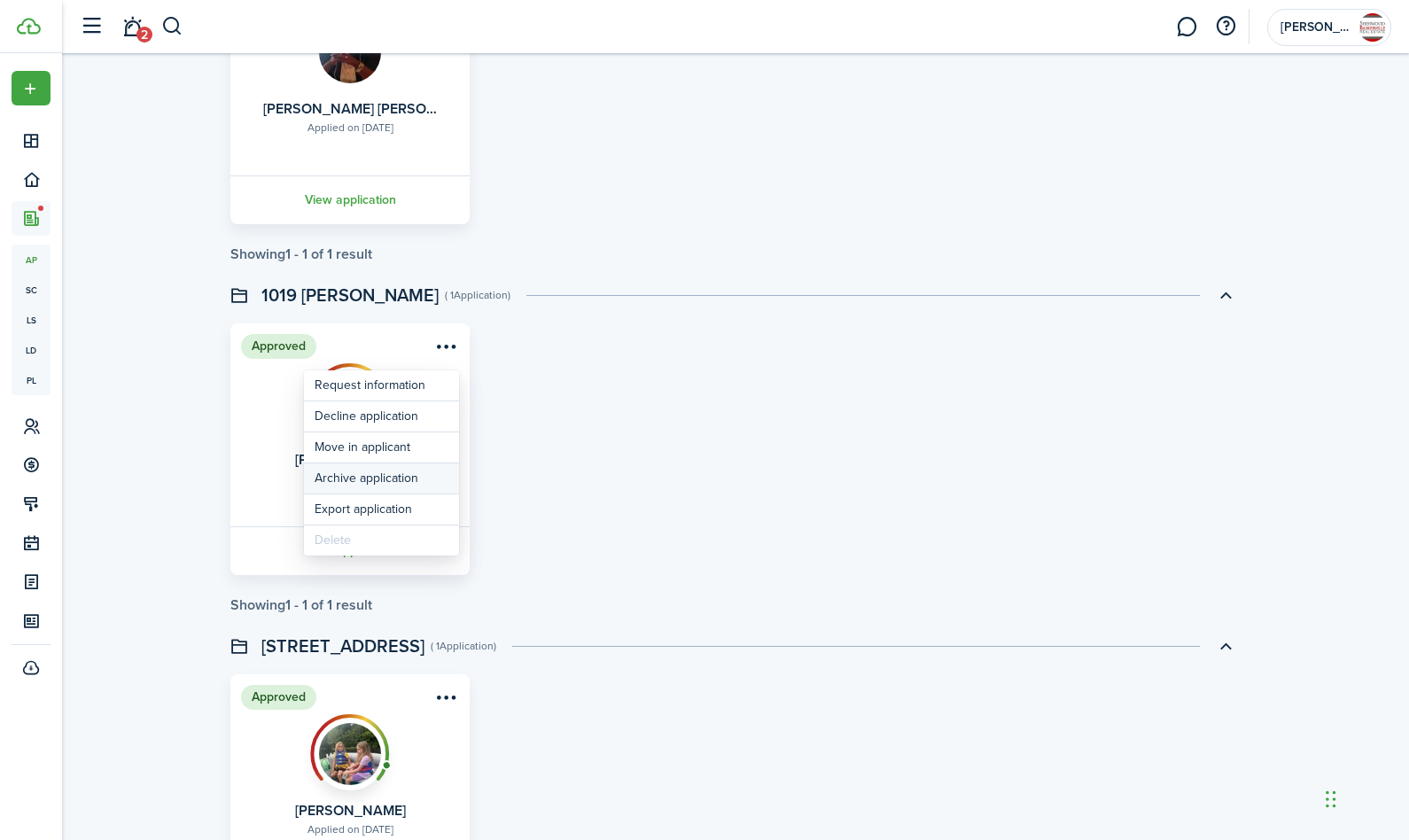
click at [372, 479] on button "Archive application" at bounding box center [381, 478] width 155 height 30
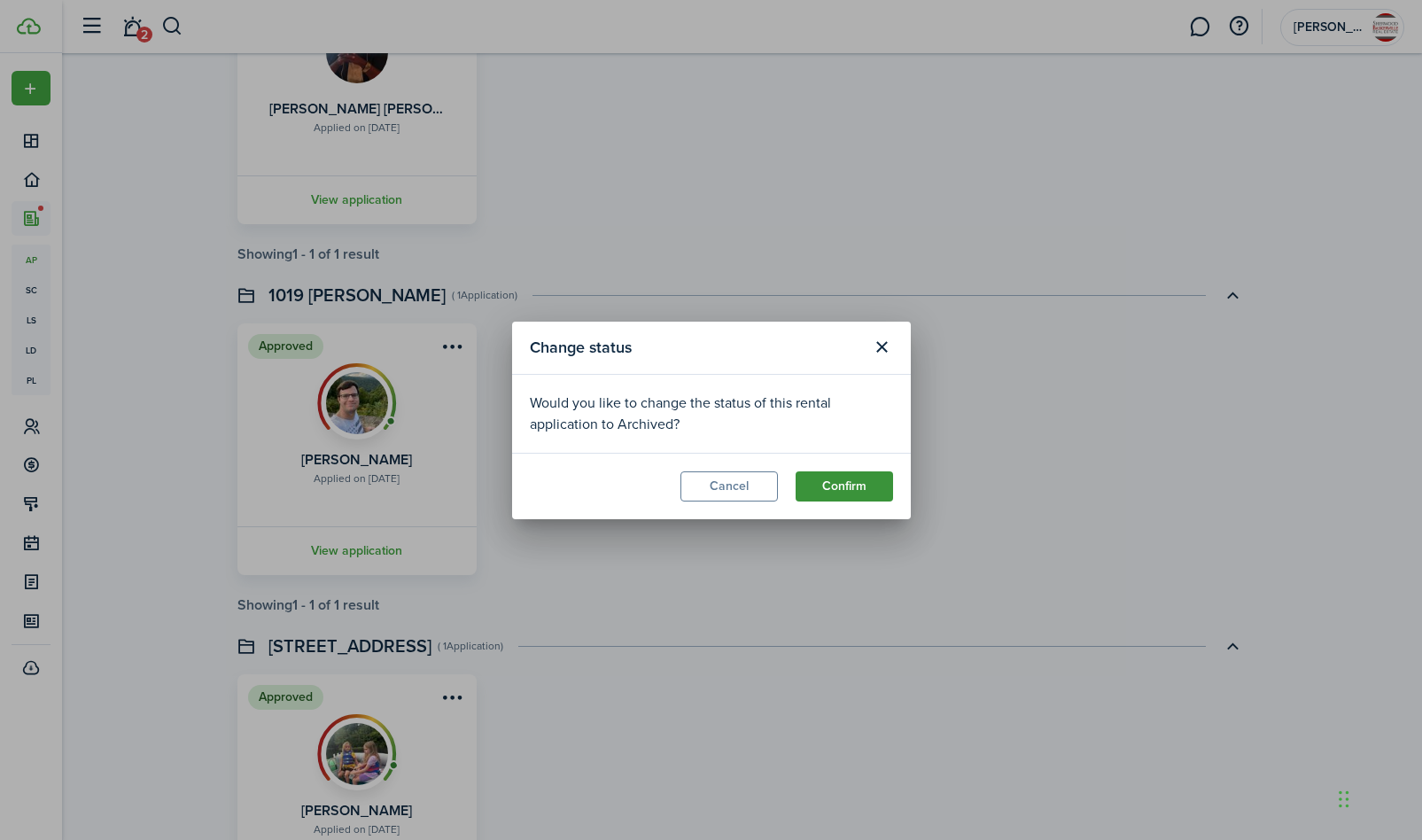
click at [845, 486] on button "Confirm" at bounding box center [845, 486] width 97 height 30
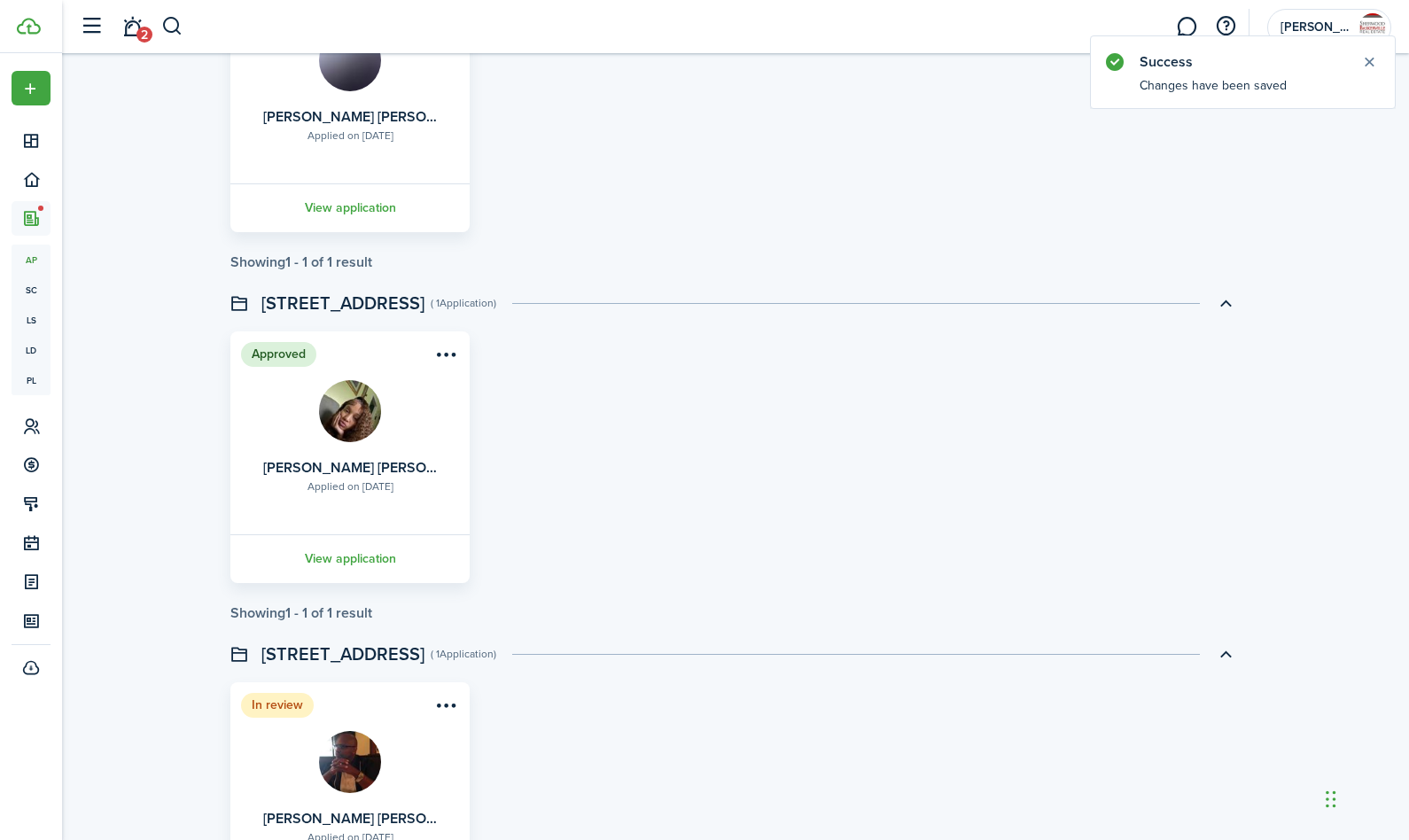
scroll to position [0, 0]
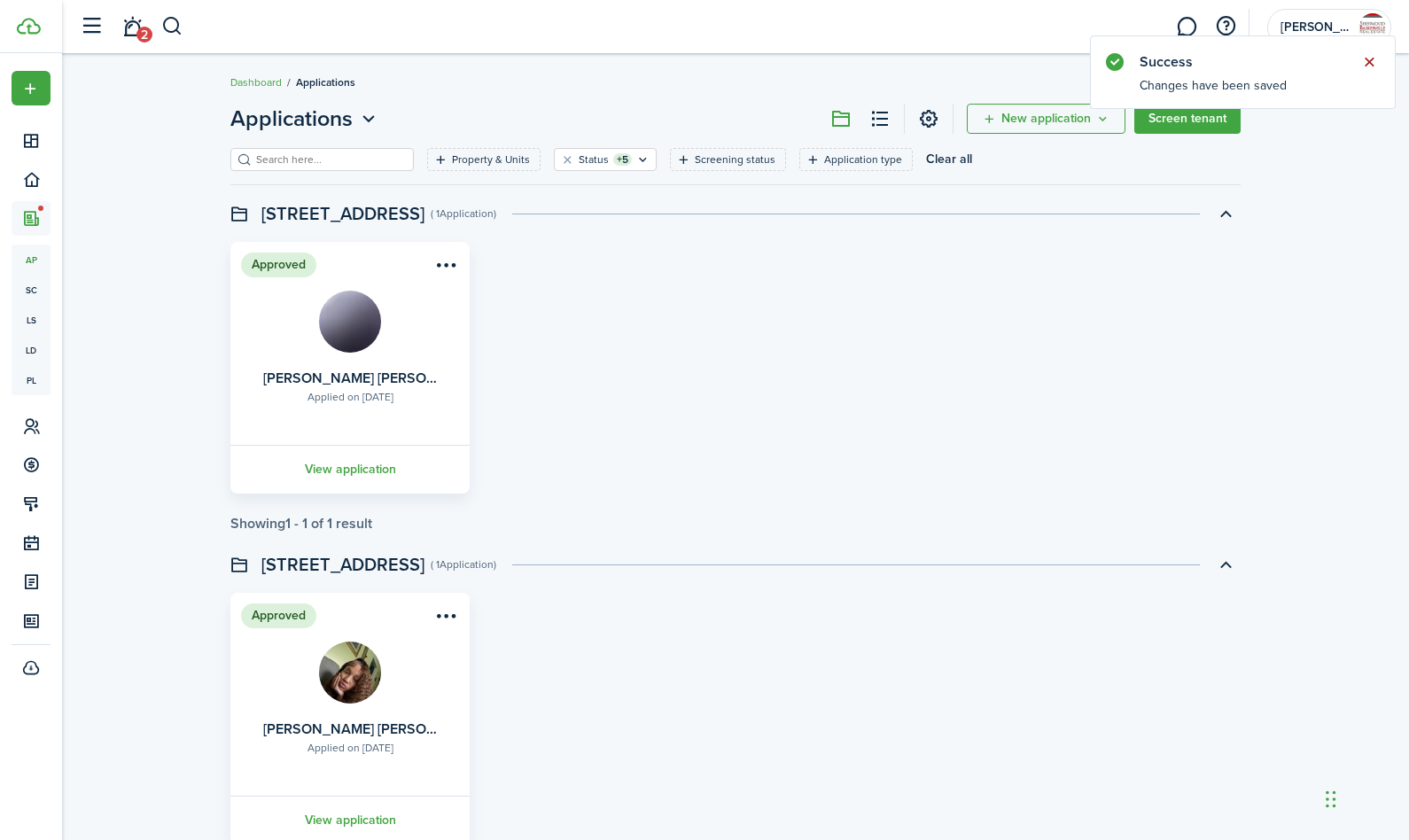
click at [1371, 62] on button "Close notify" at bounding box center [1369, 62] width 25 height 25
click at [133, 30] on link "2" at bounding box center [131, 27] width 33 height 45
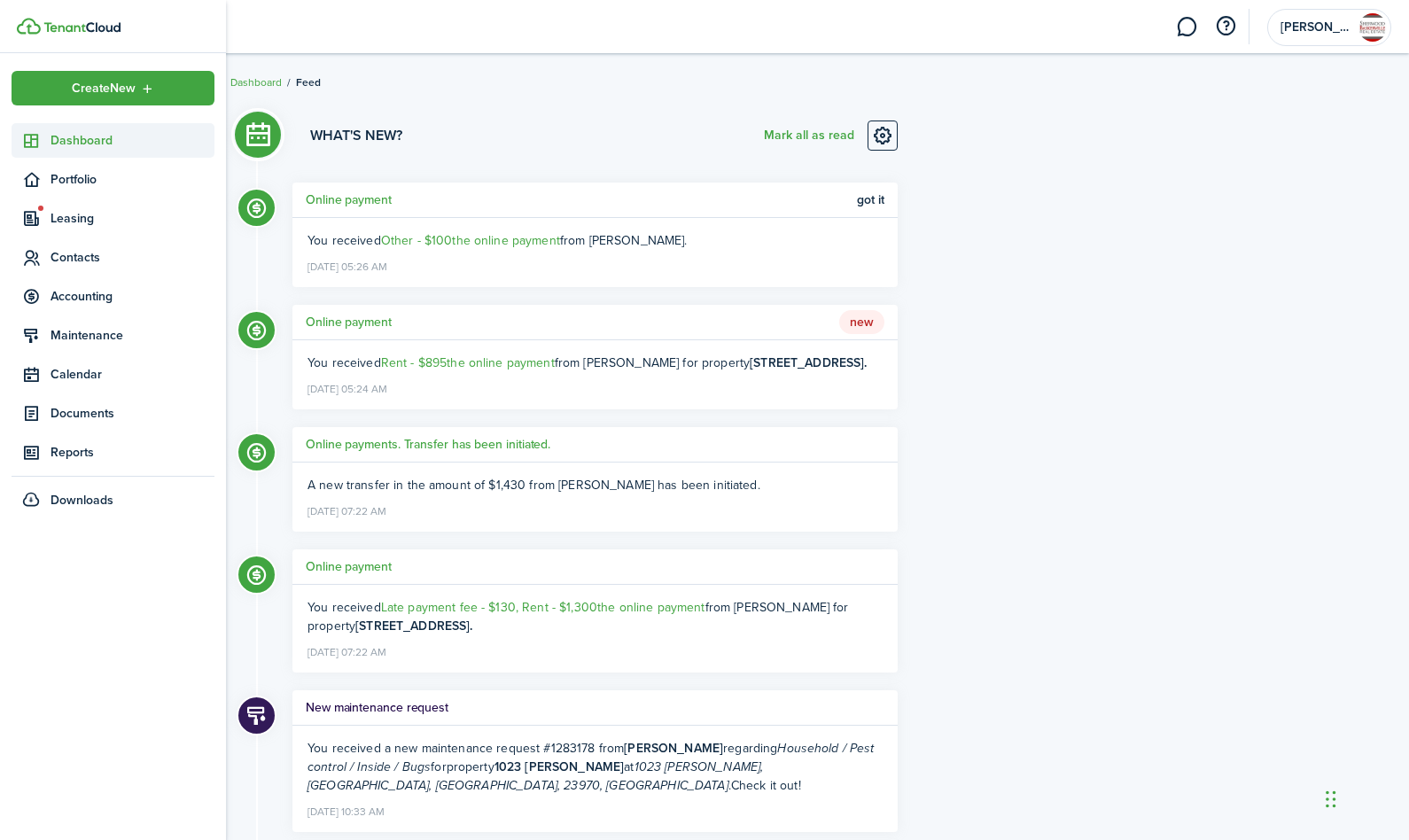
click at [55, 143] on span "Dashboard" at bounding box center [132, 140] width 164 height 19
